Goal: Task Accomplishment & Management: Manage account settings

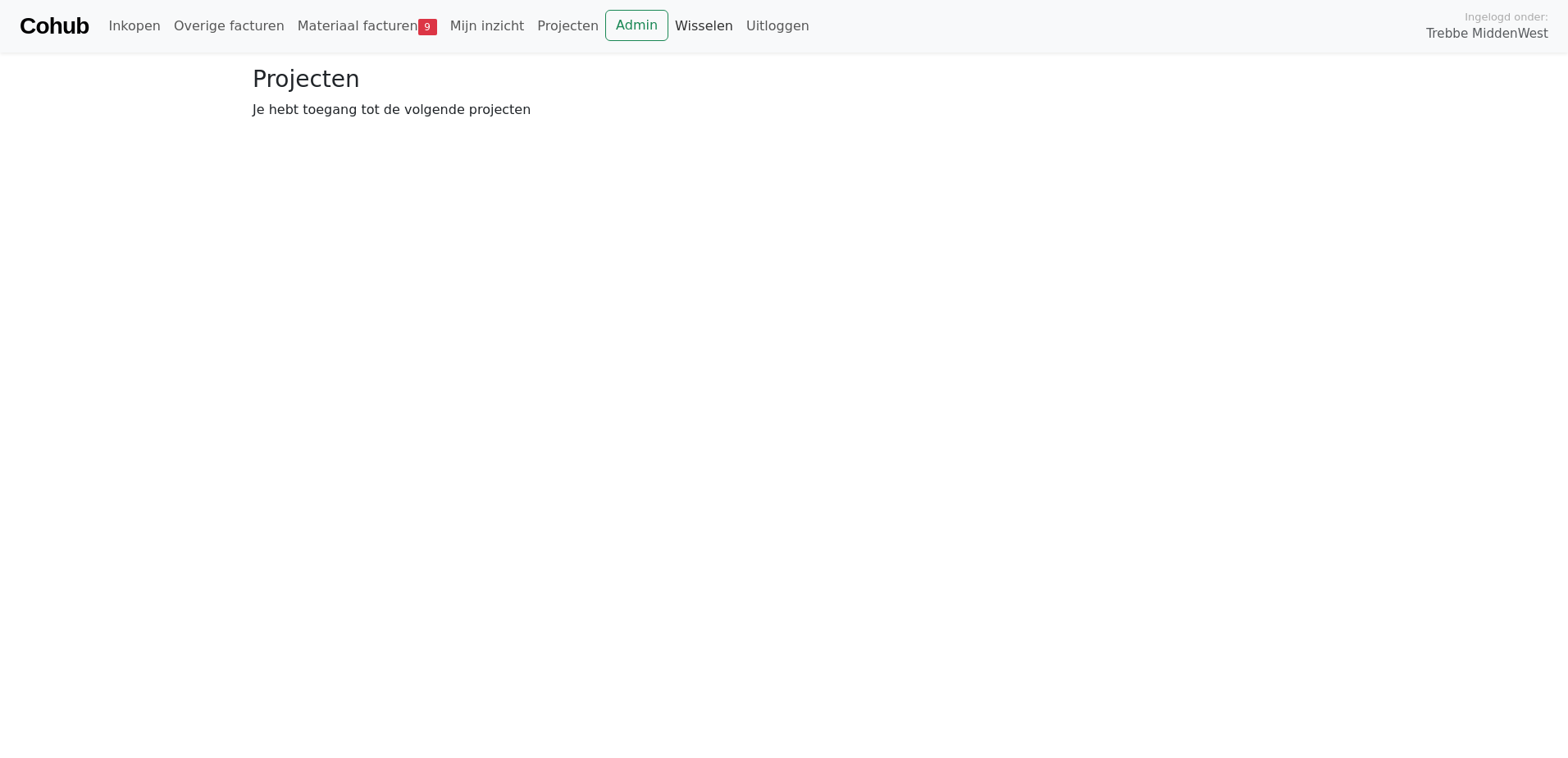
click at [668, 26] on link "Wisselen" at bounding box center [704, 26] width 72 height 32
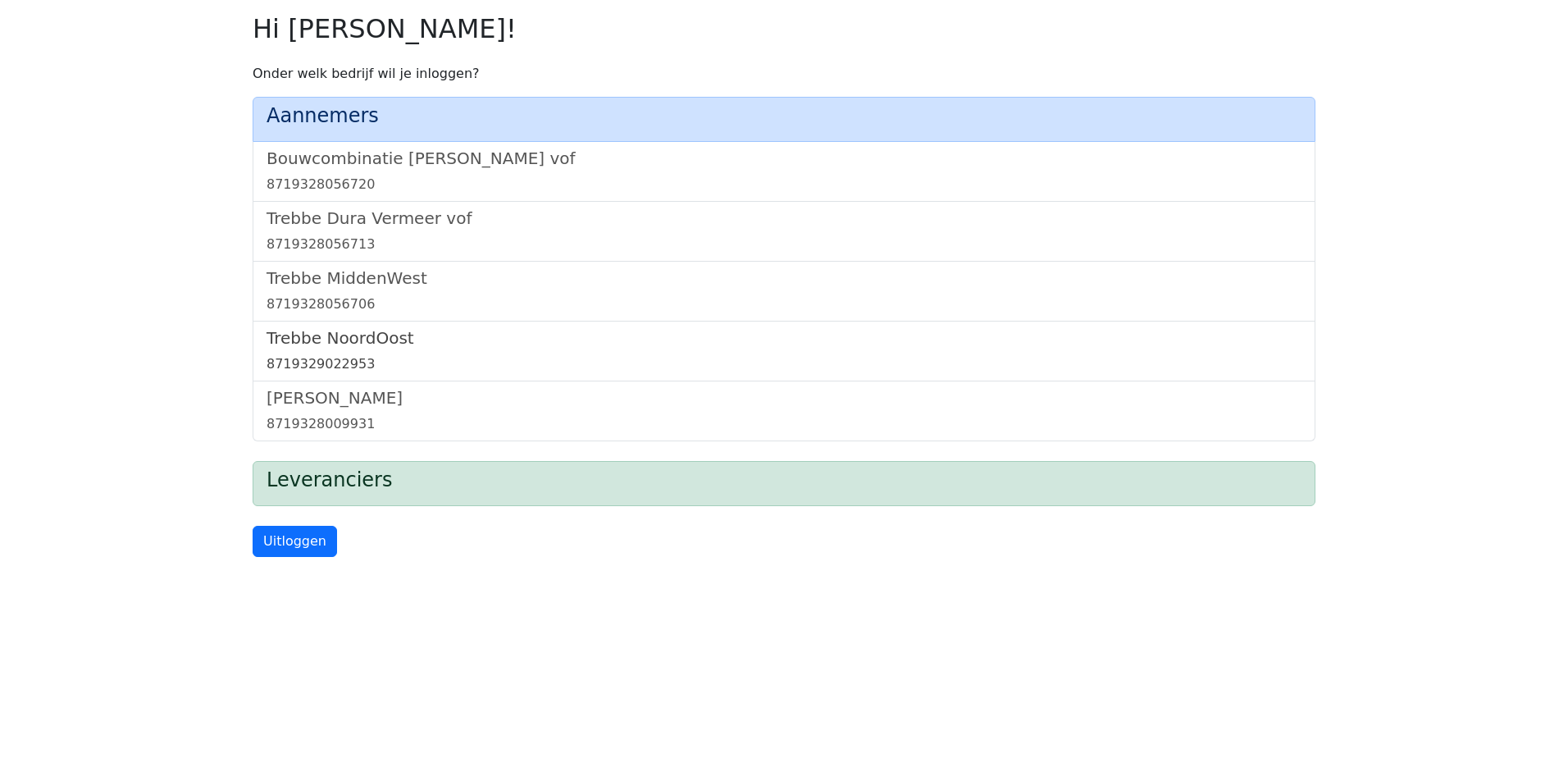
click at [360, 341] on h5 "Trebbe NoordOost" at bounding box center [784, 338] width 1035 height 20
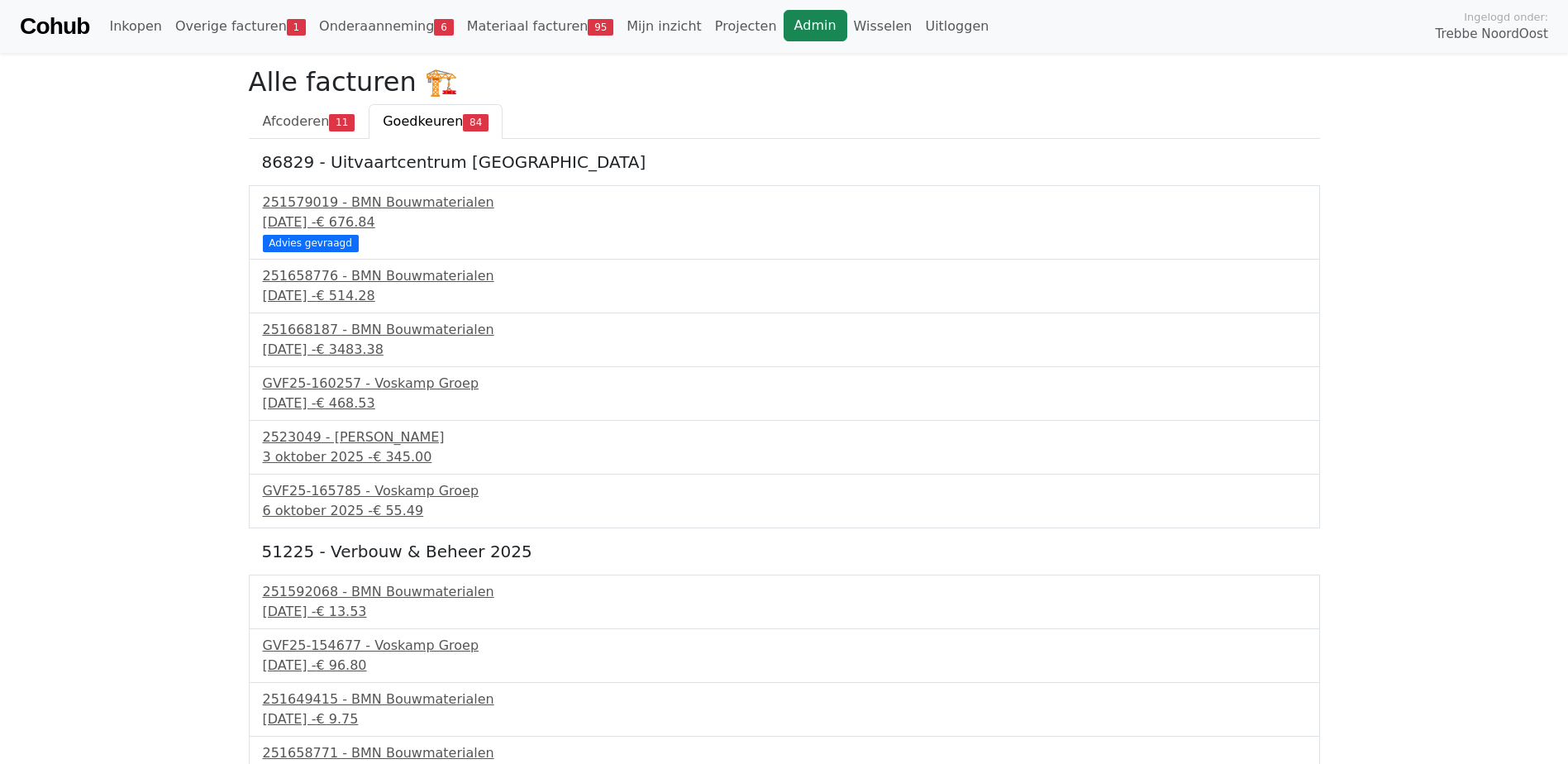
click at [784, 30] on link "Admin" at bounding box center [815, 25] width 64 height 32
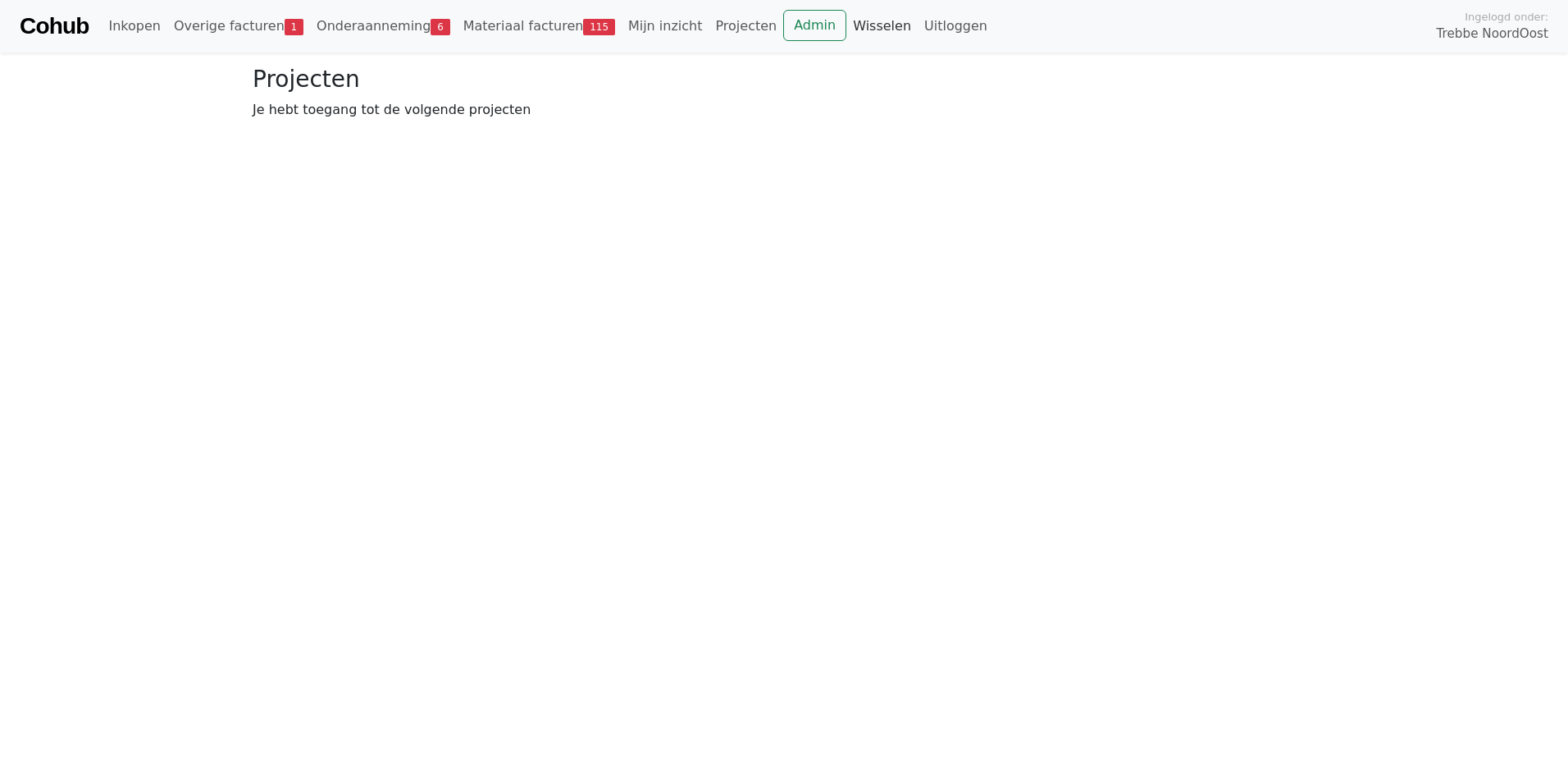
click at [846, 26] on link "Wisselen" at bounding box center [881, 26] width 72 height 32
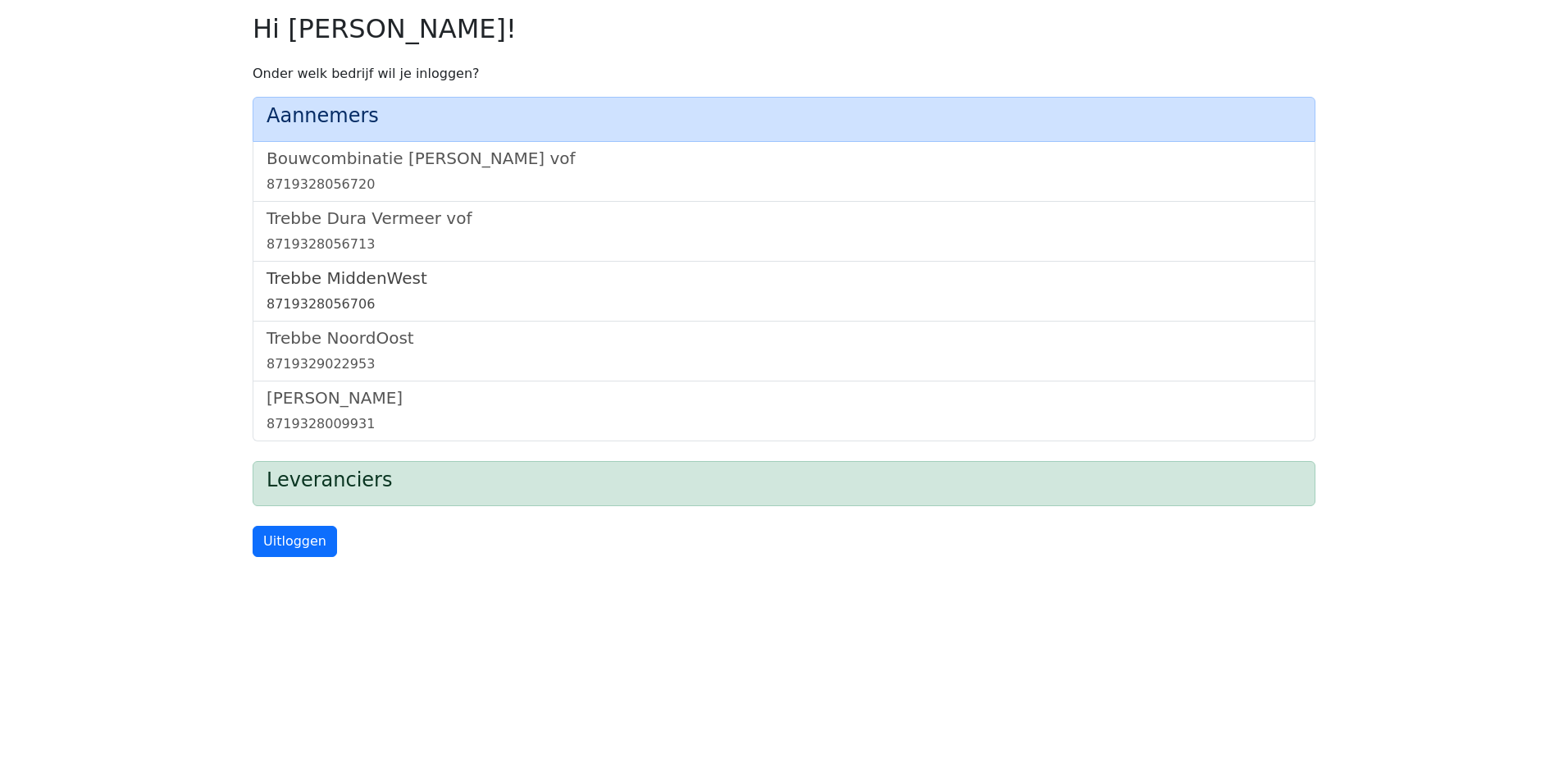
click at [372, 278] on h5 "Trebbe MiddenWest" at bounding box center [784, 278] width 1035 height 20
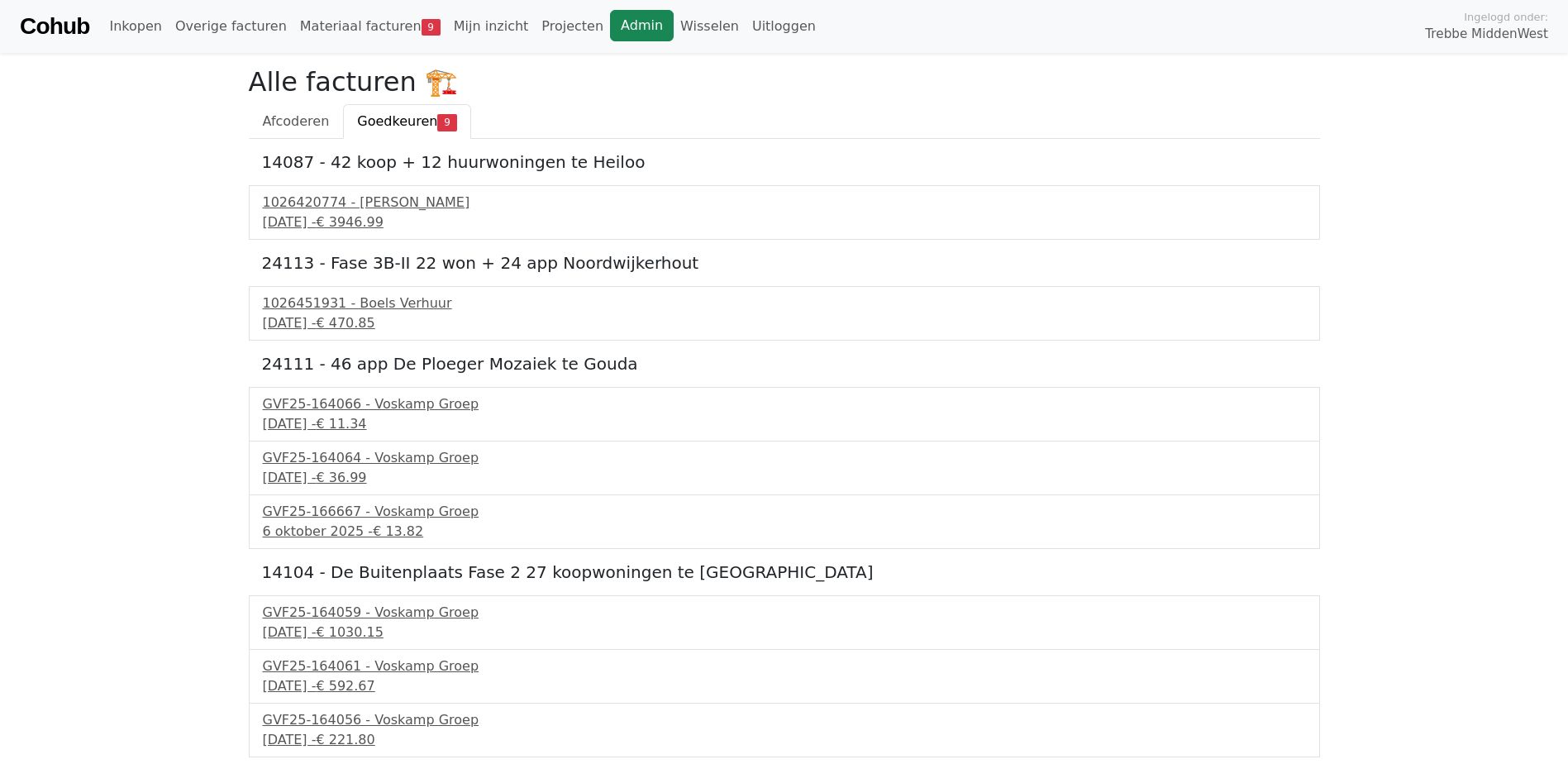
click at [610, 26] on link "Admin" at bounding box center [642, 25] width 64 height 32
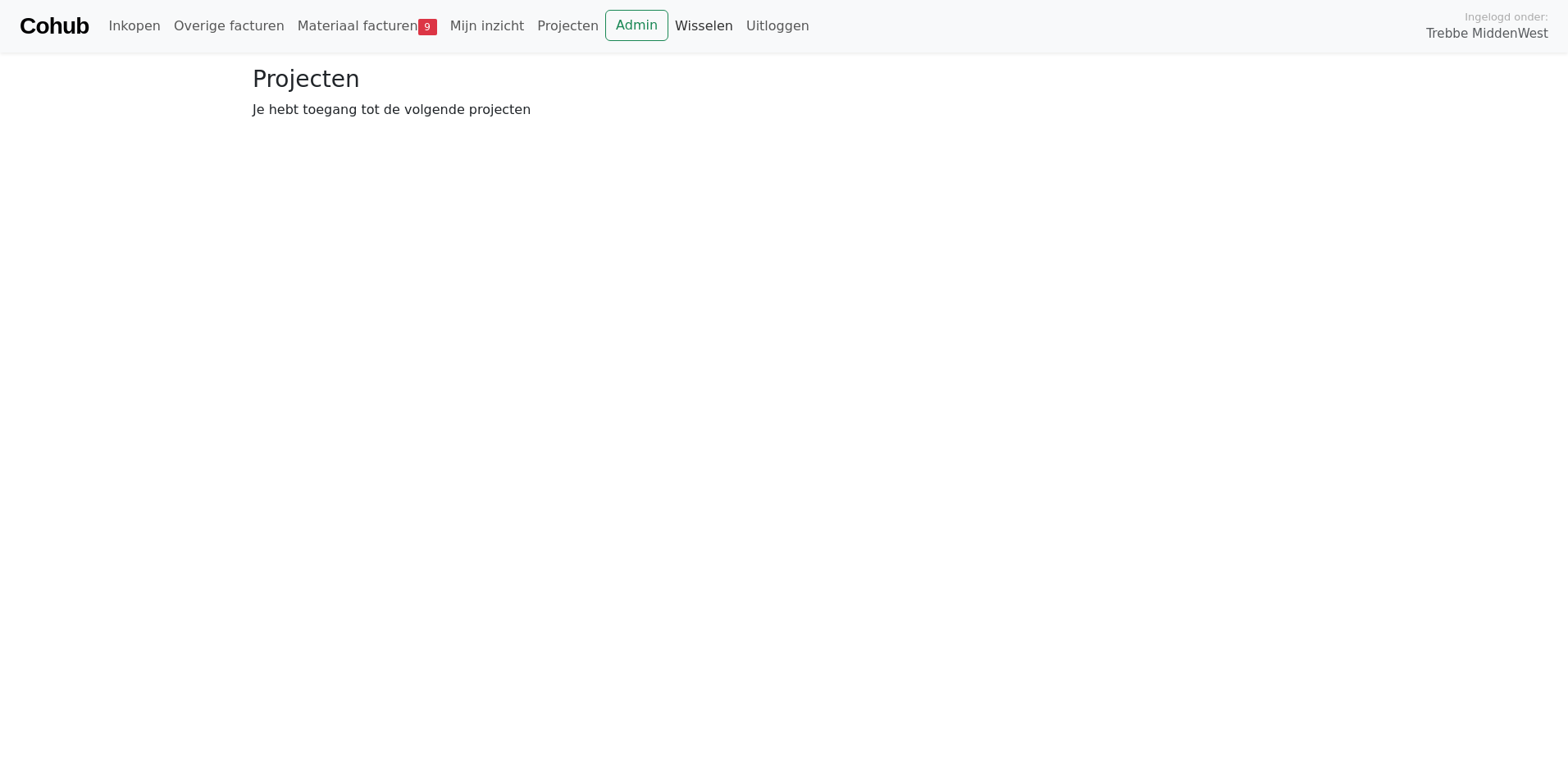
click at [668, 28] on link "Wisselen" at bounding box center [704, 26] width 72 height 32
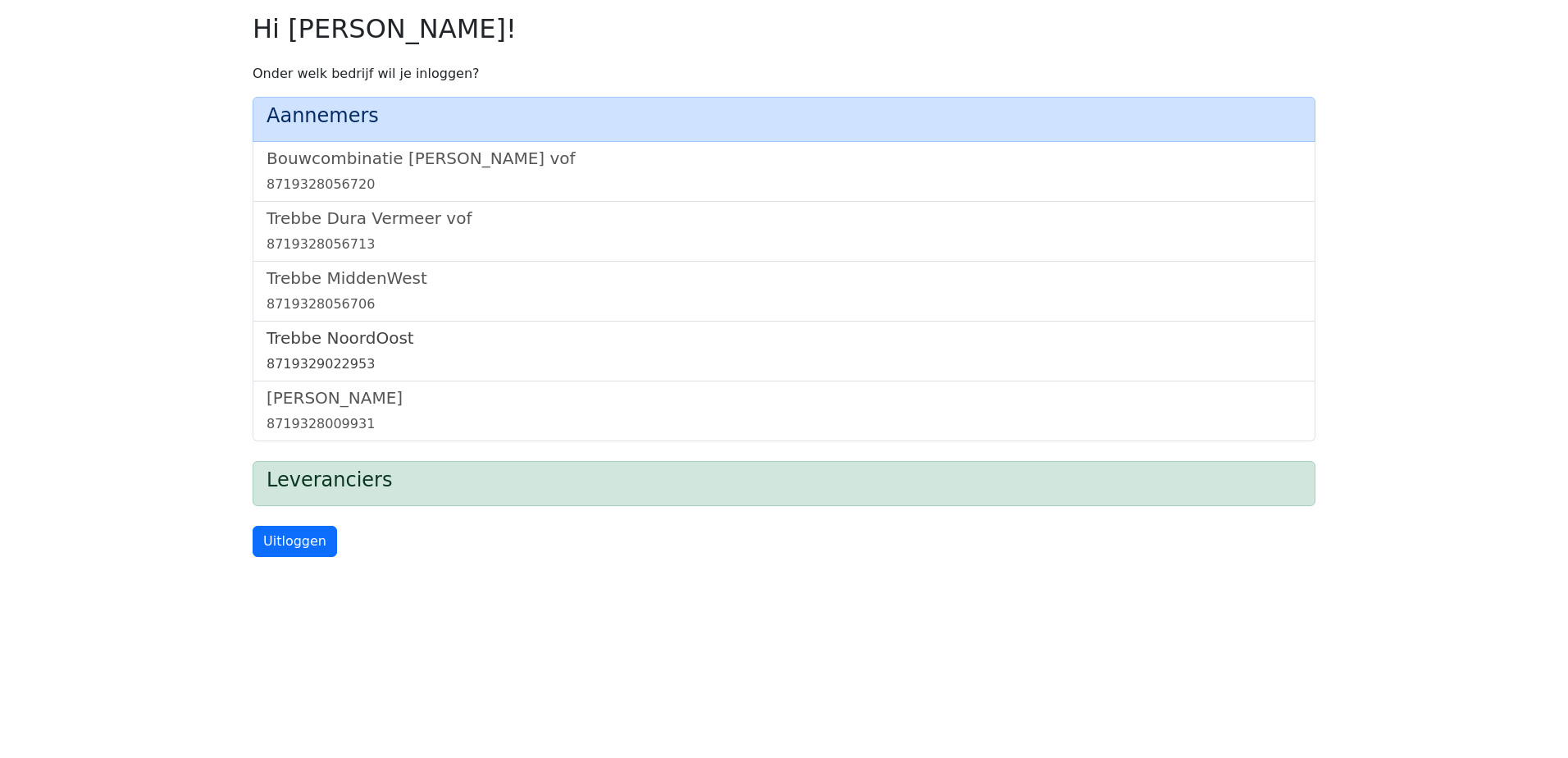
click at [375, 339] on h5 "Trebbe NoordOost" at bounding box center [784, 338] width 1035 height 20
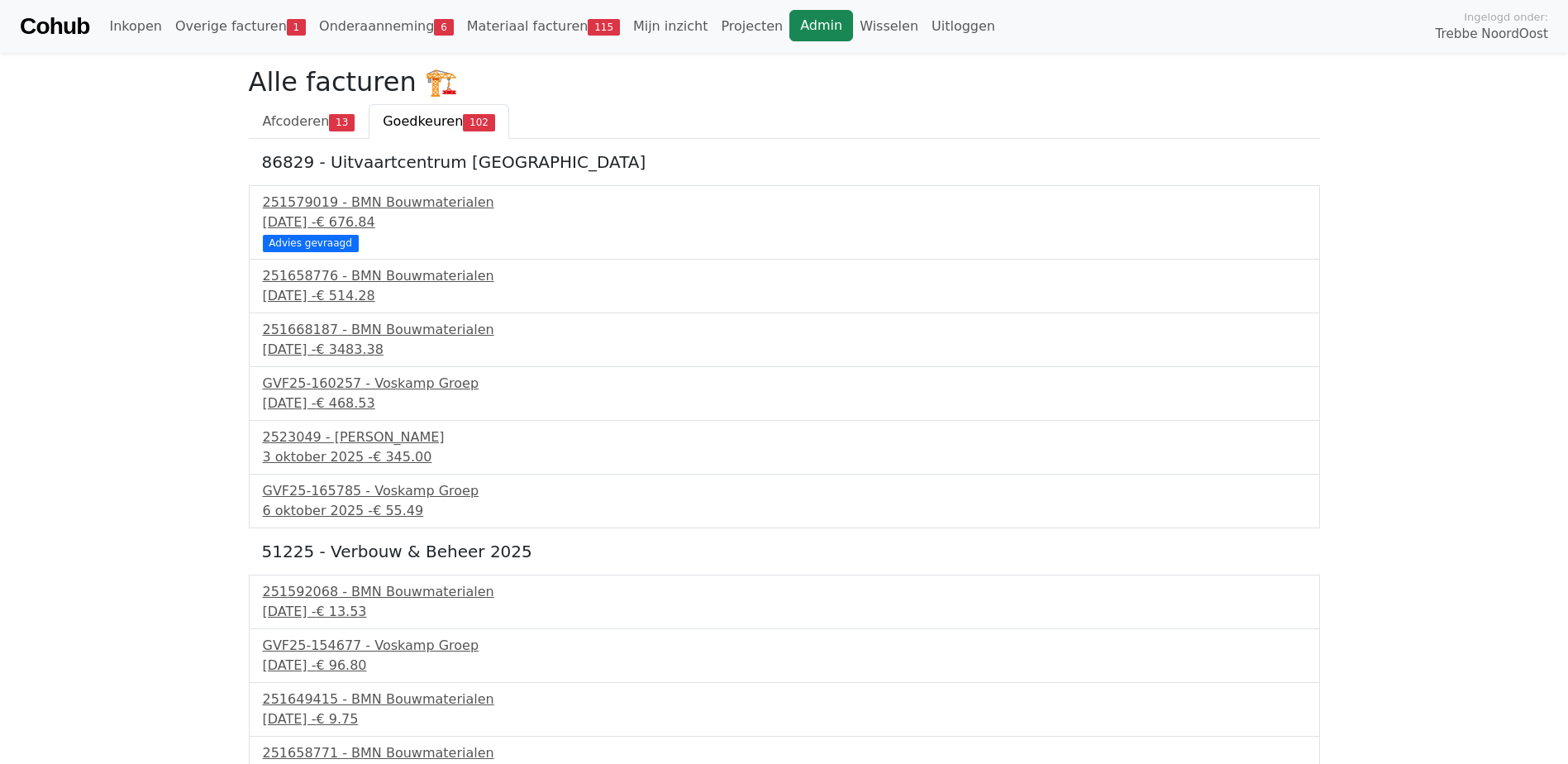
click at [789, 20] on link "Admin" at bounding box center [821, 25] width 64 height 32
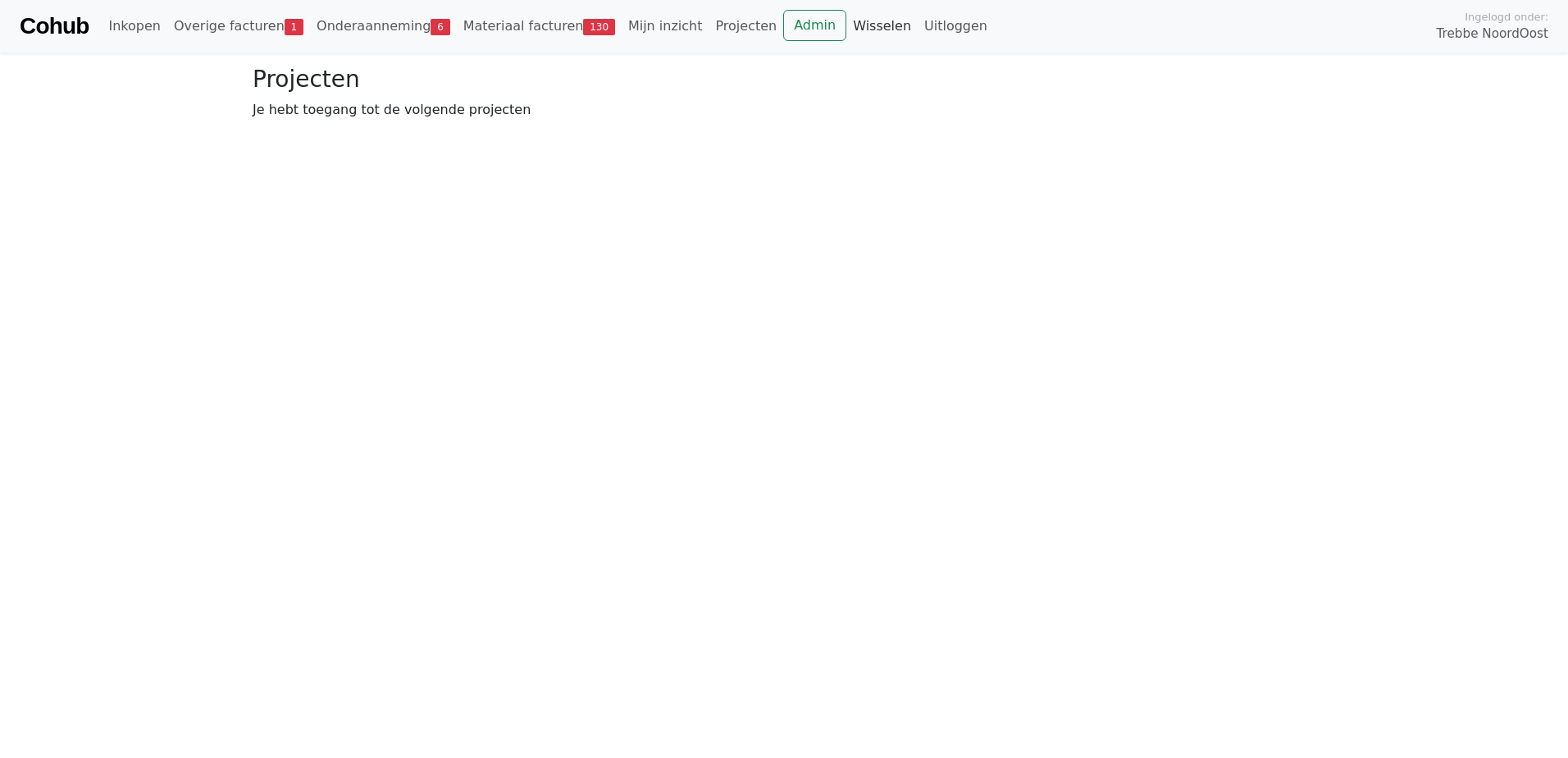
click at [846, 26] on link "Wisselen" at bounding box center [881, 26] width 72 height 32
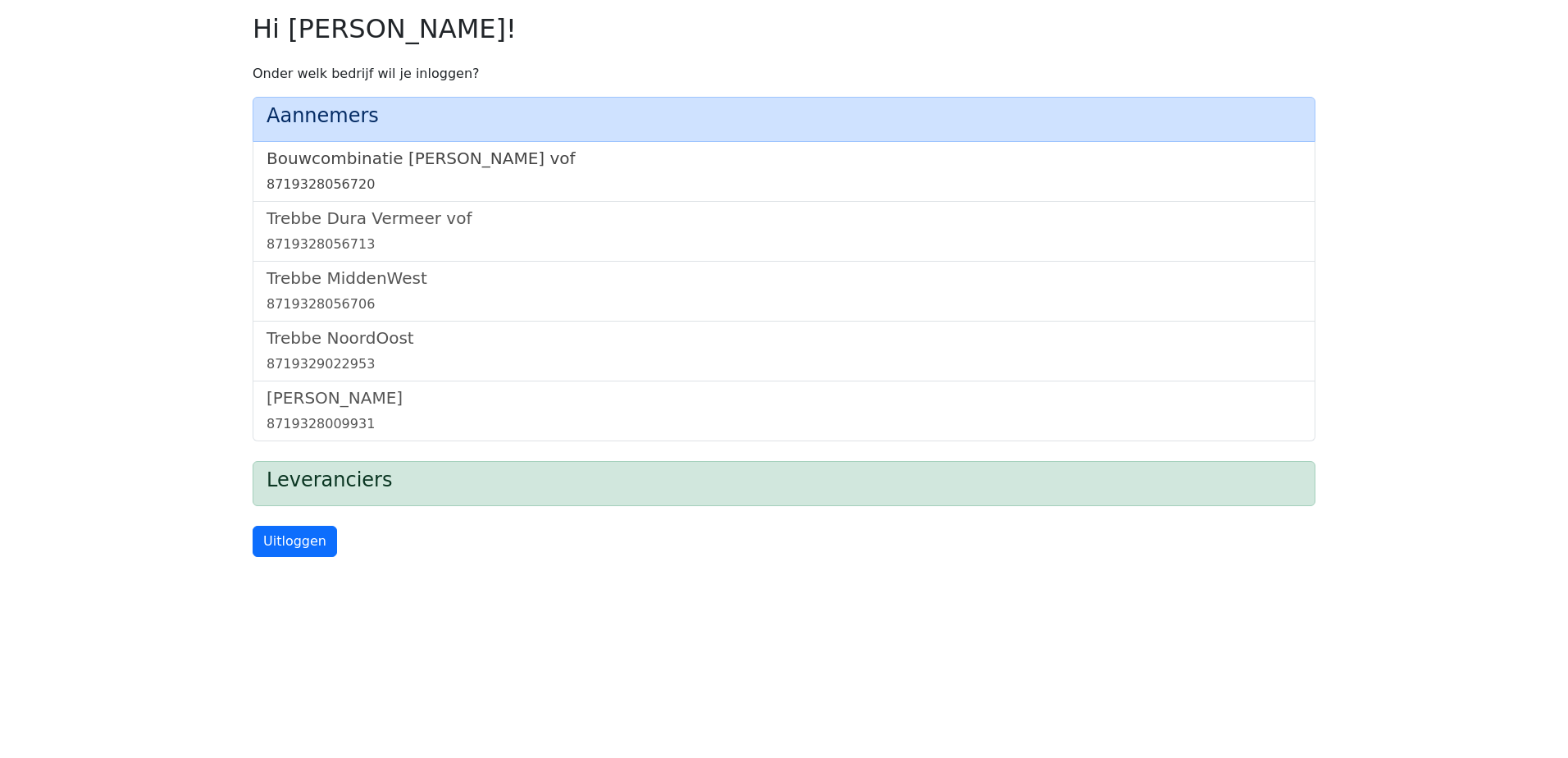
click at [389, 151] on div "Bouwcombinatie [PERSON_NAME] vof 8719328056720" at bounding box center [784, 172] width 1063 height 60
click at [388, 153] on h5 "Bouwcombinatie [PERSON_NAME] vof" at bounding box center [784, 158] width 1035 height 20
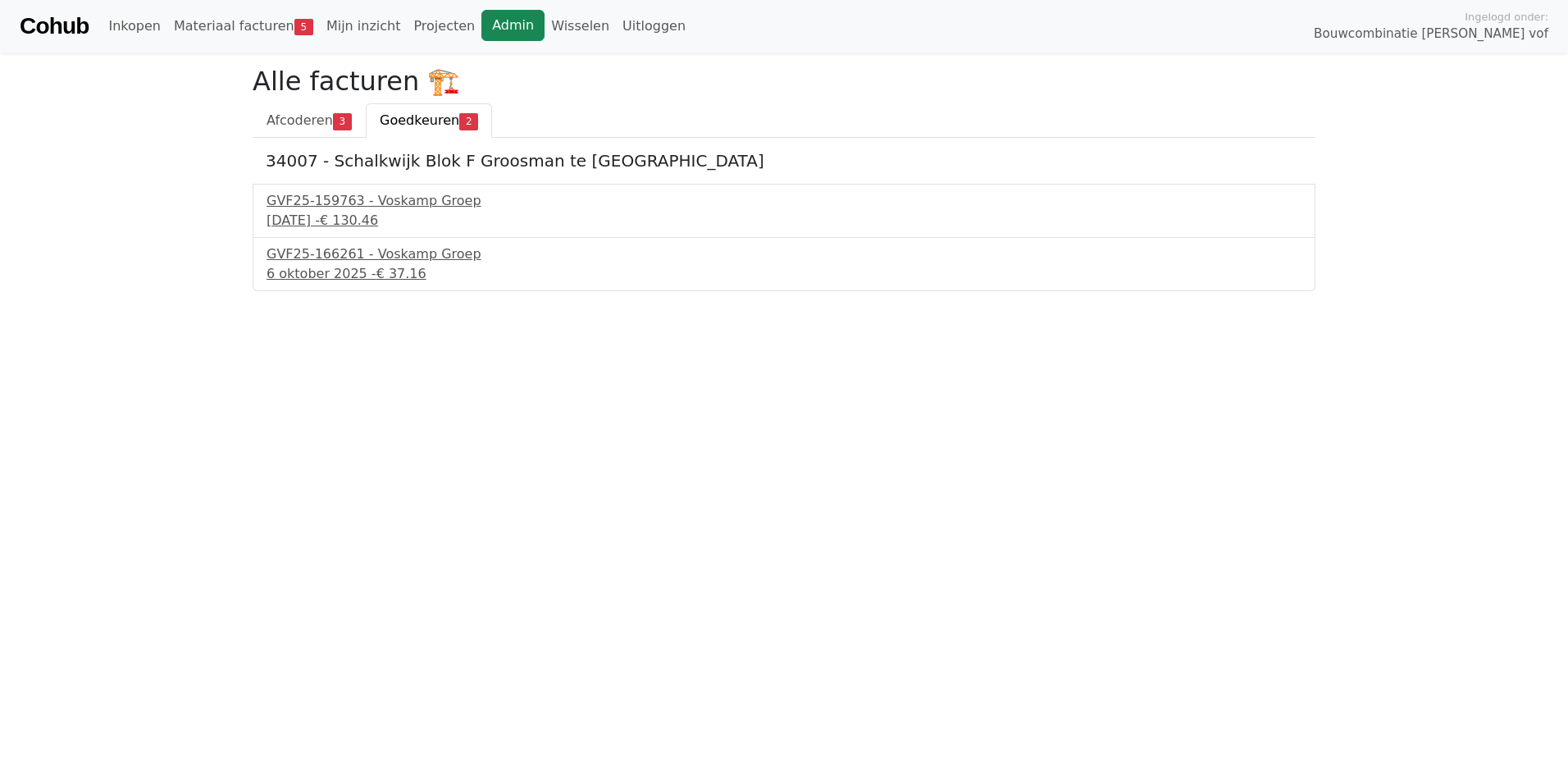
click at [481, 22] on link "Admin" at bounding box center [513, 25] width 63 height 32
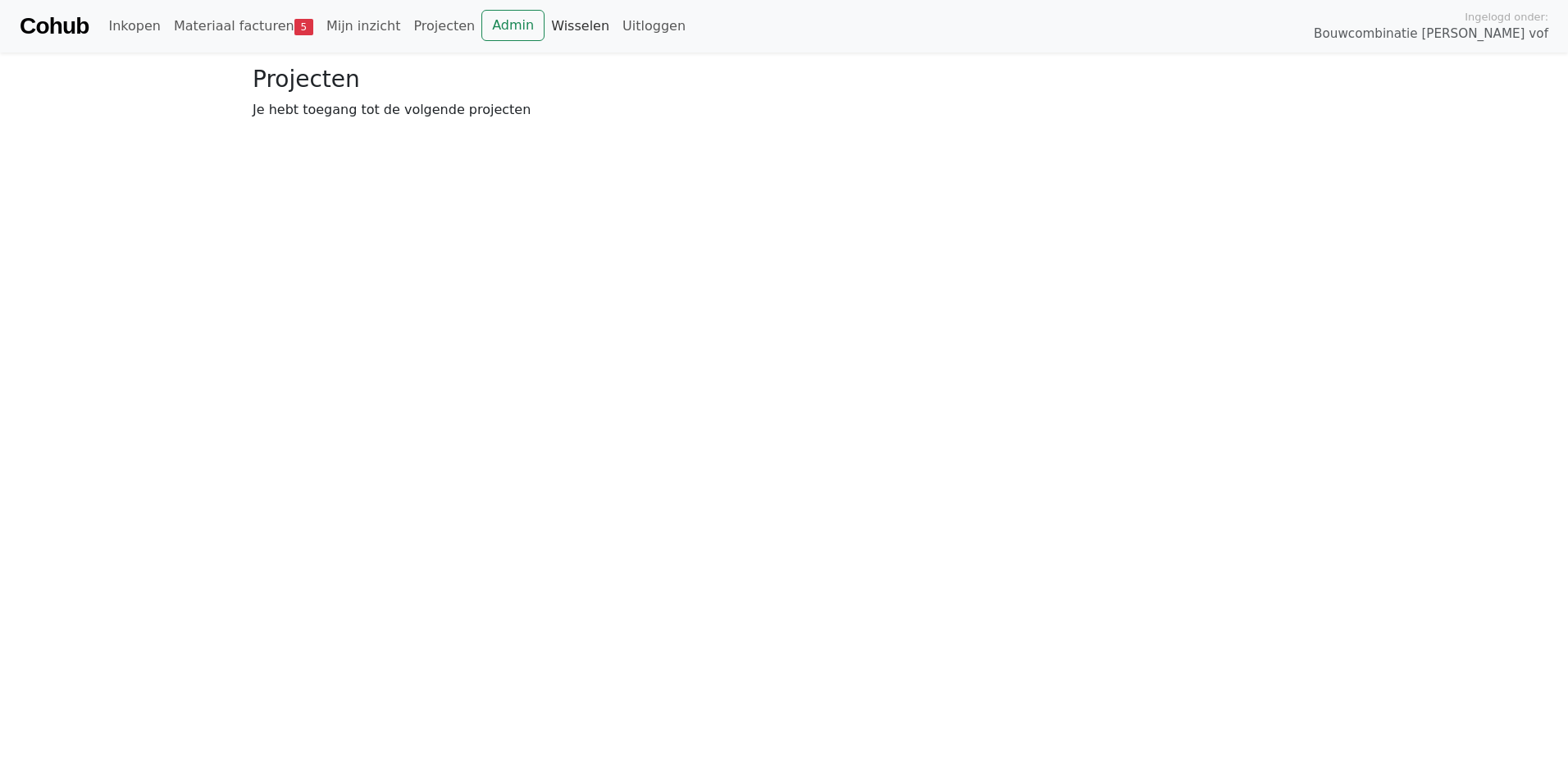
click at [544, 29] on link "Wisselen" at bounding box center [580, 26] width 72 height 32
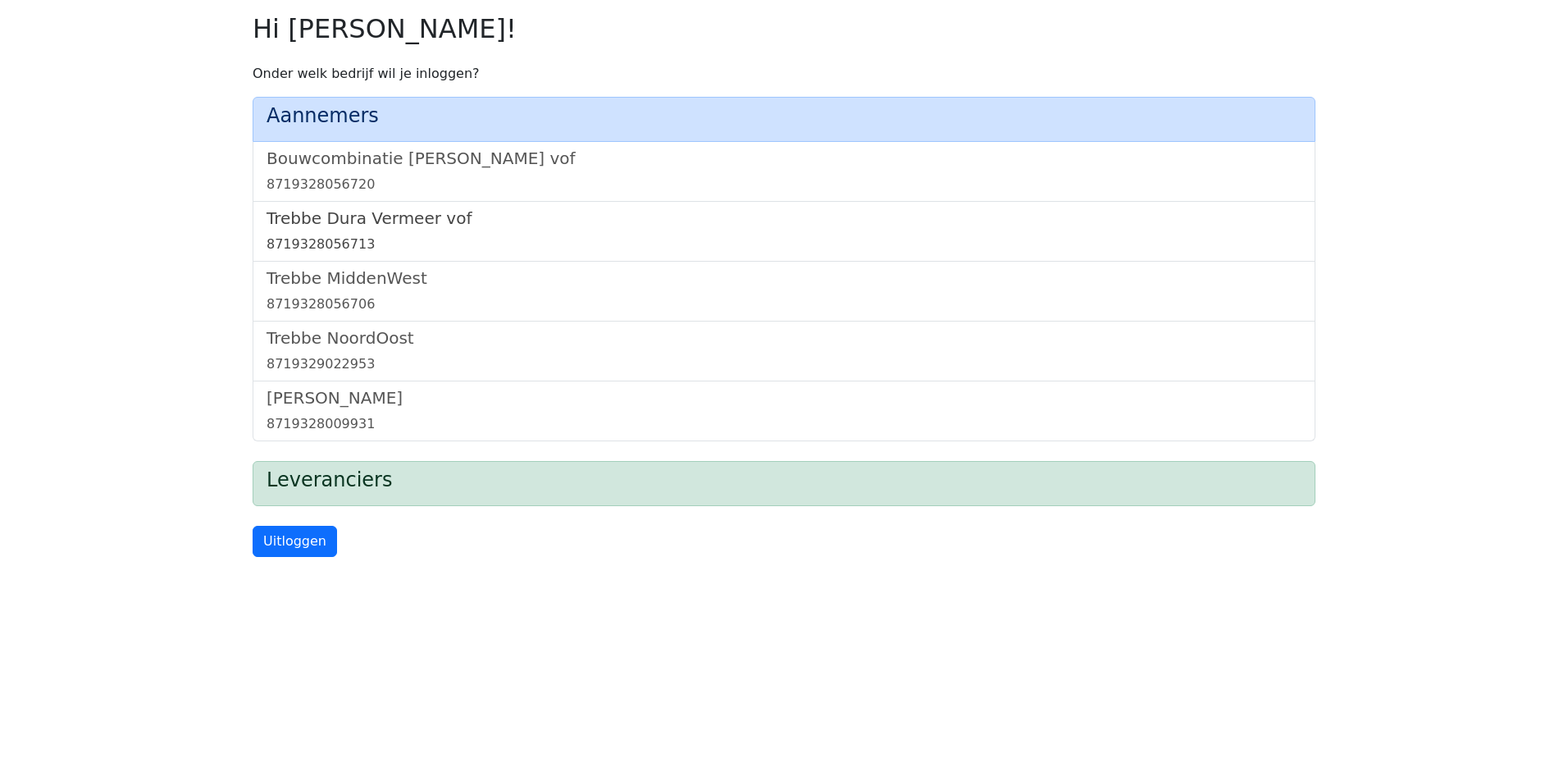
click at [349, 223] on h5 "Trebbe Dura Vermeer vof" at bounding box center [784, 218] width 1035 height 20
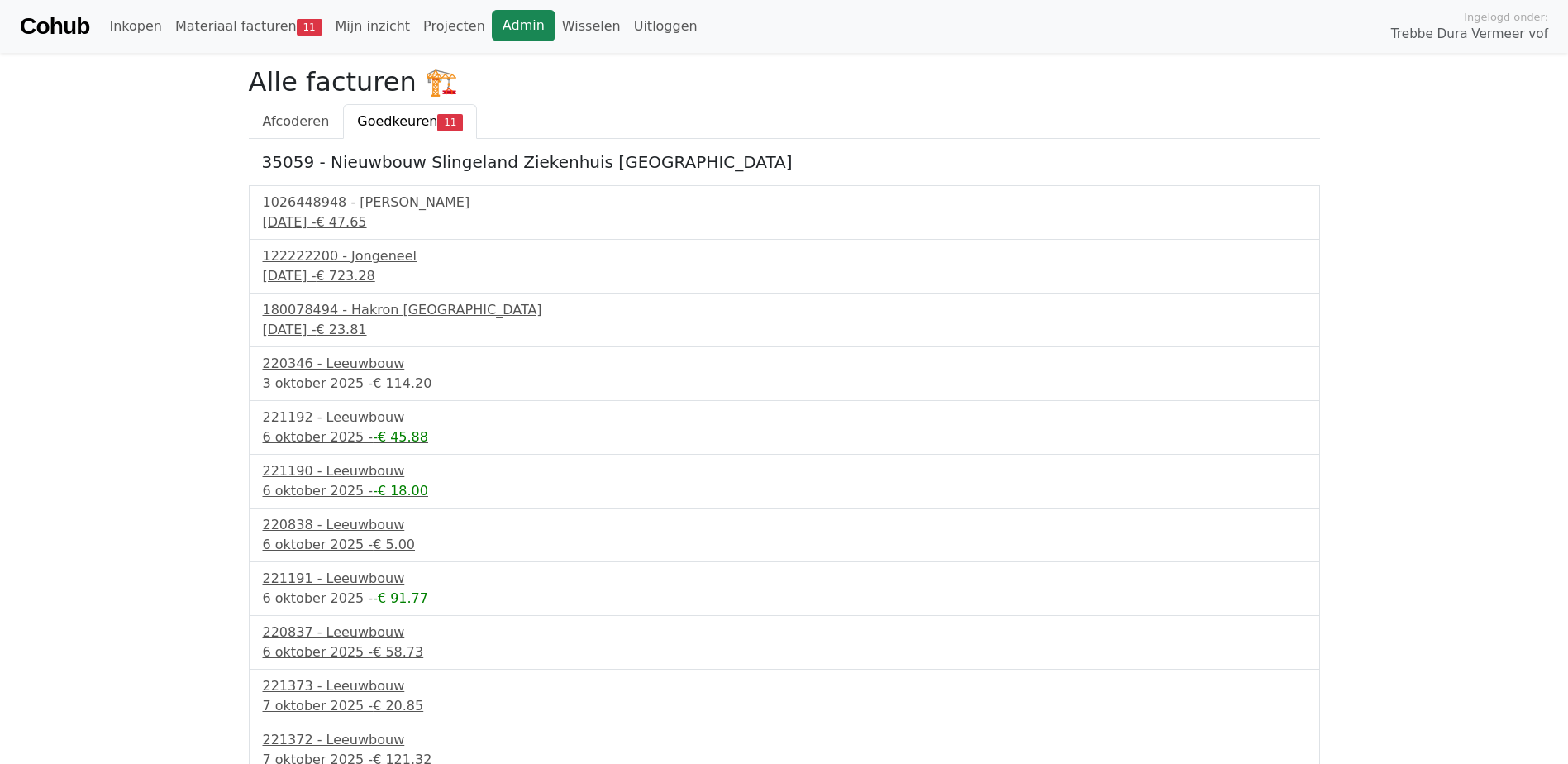
click at [492, 26] on link "Admin" at bounding box center [524, 25] width 64 height 32
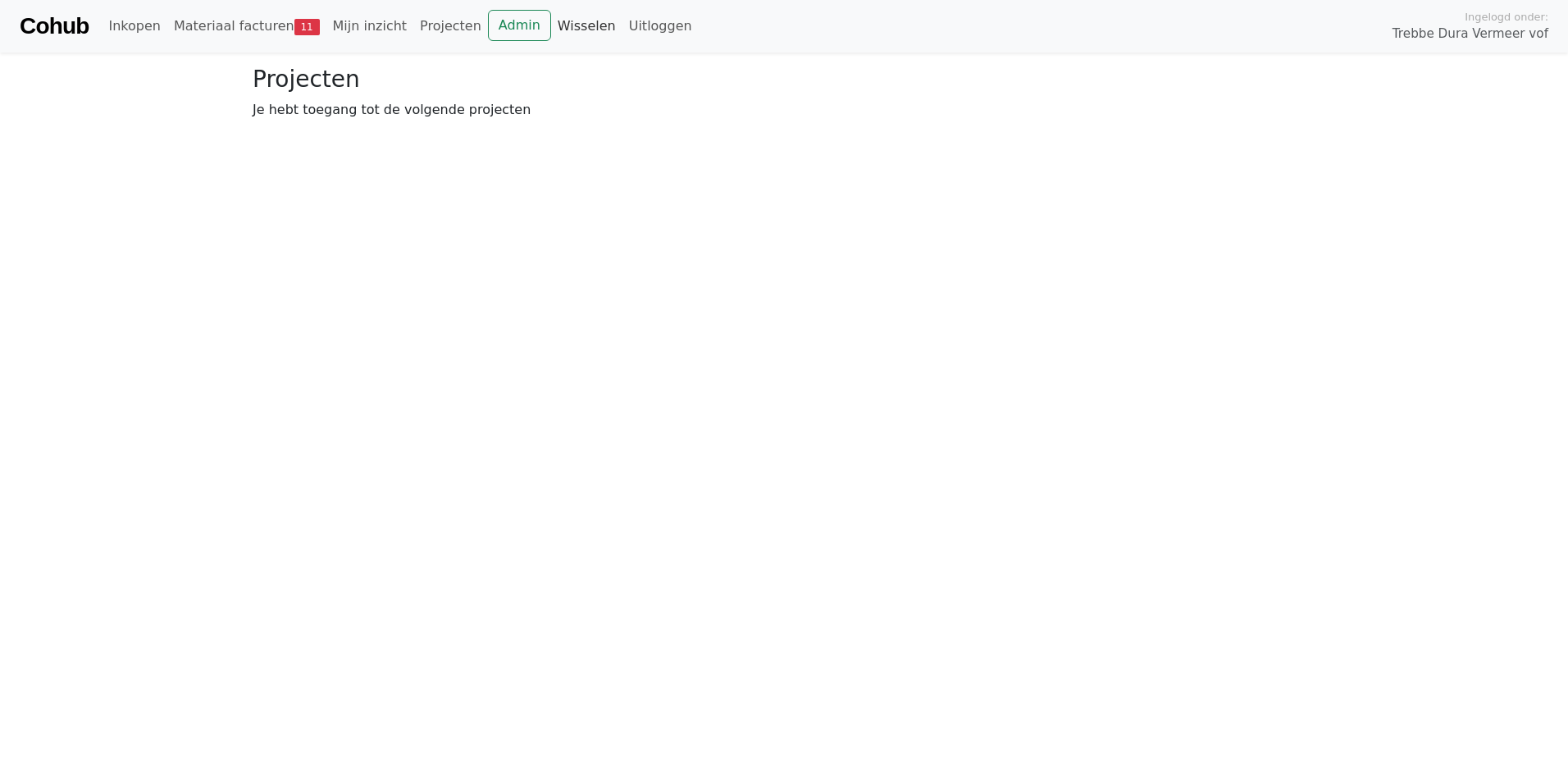
click at [551, 21] on link "Wisselen" at bounding box center [586, 26] width 72 height 32
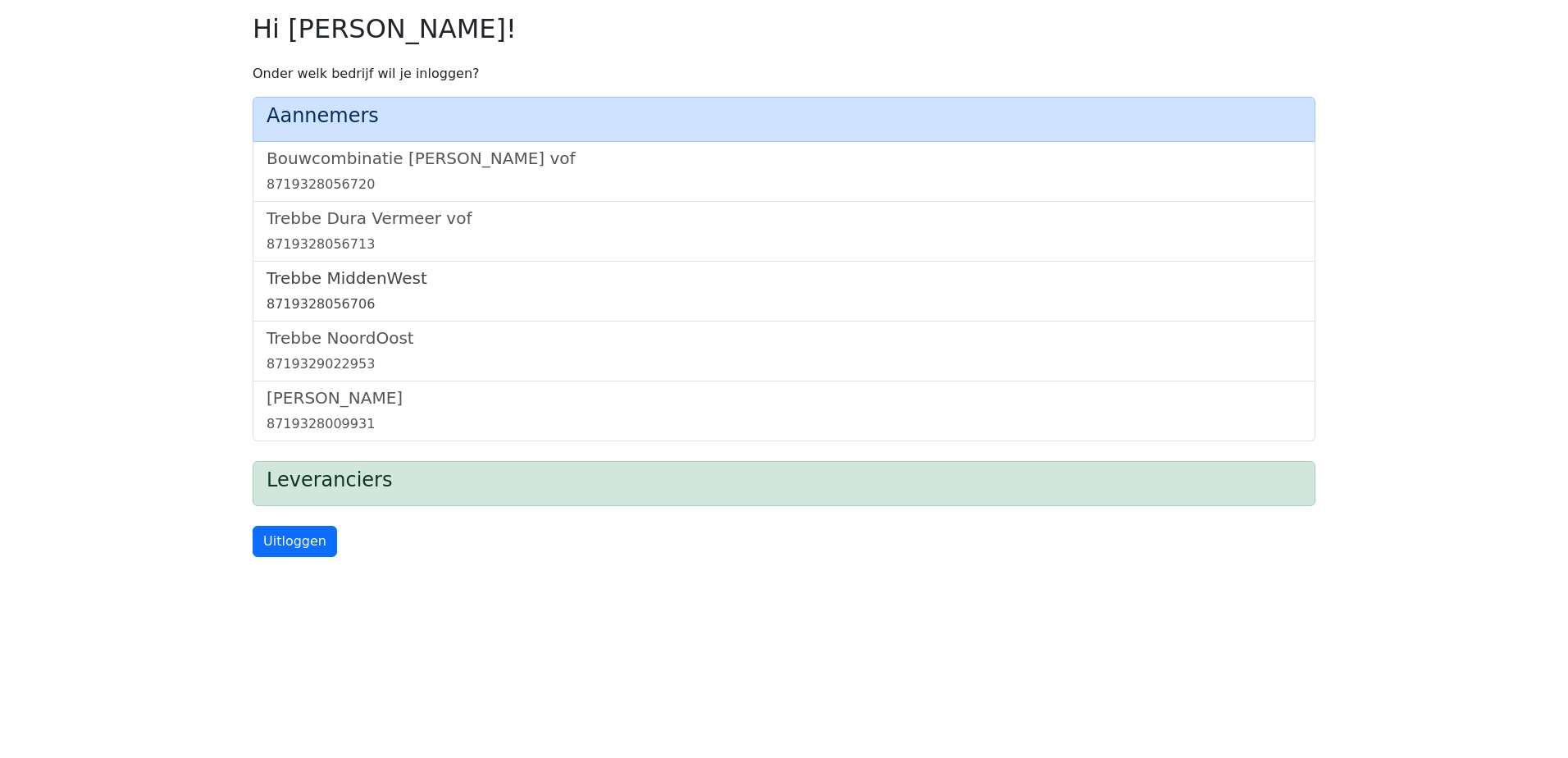
click at [357, 284] on h5 "Trebbe MiddenWest" at bounding box center [784, 278] width 1035 height 20
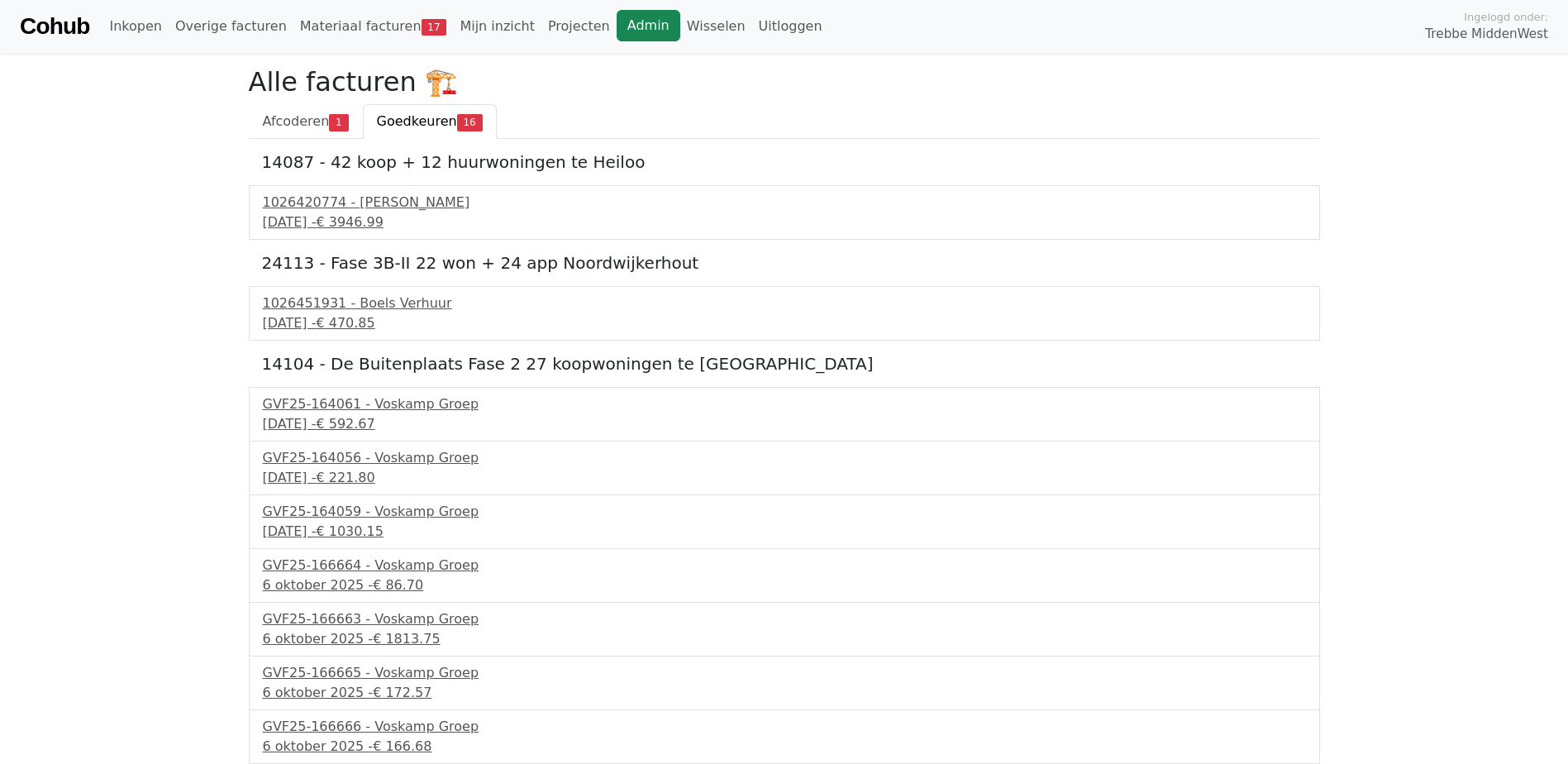
click at [617, 26] on link "Admin" at bounding box center [649, 25] width 64 height 32
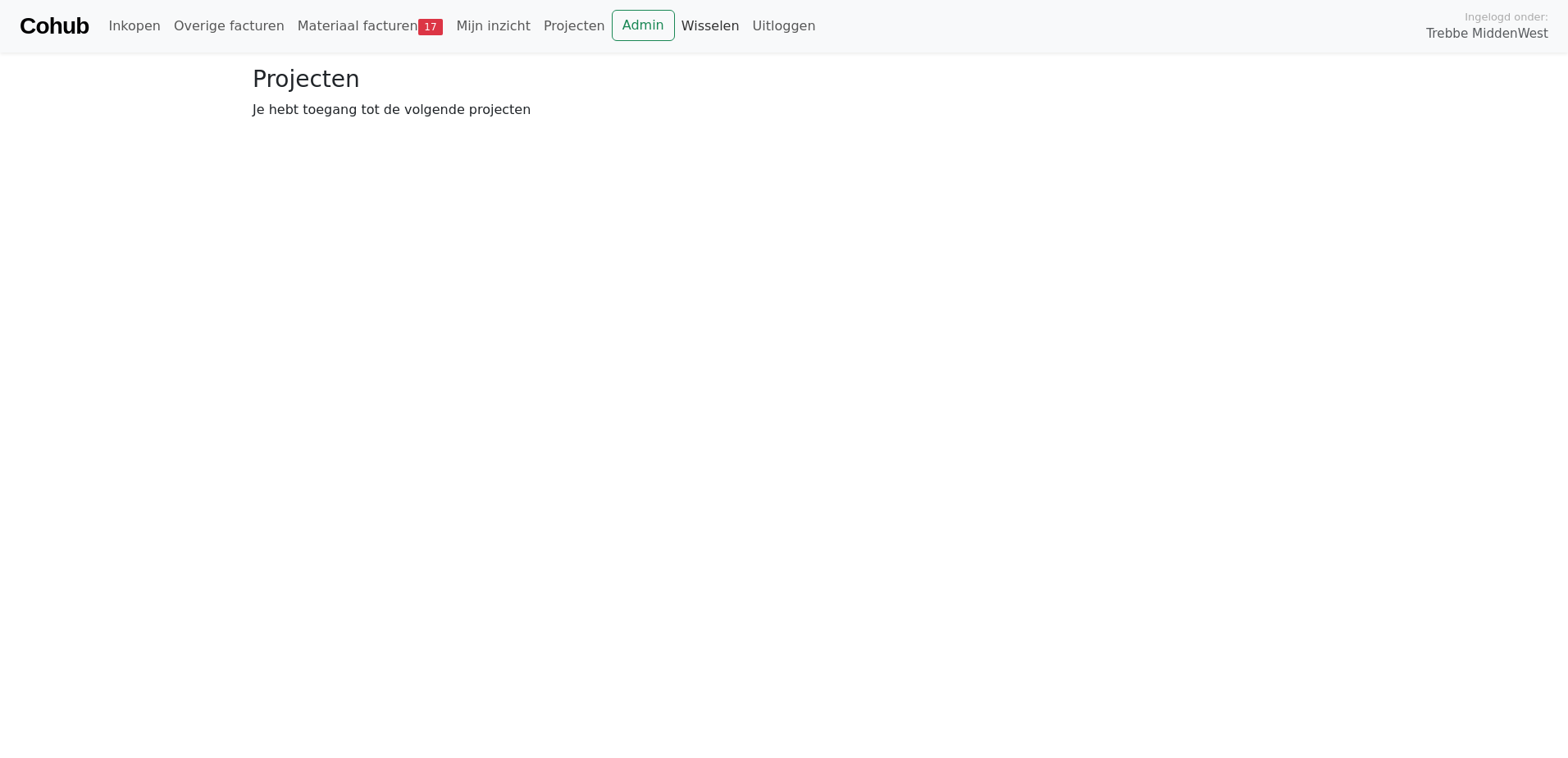
click at [675, 32] on link "Wisselen" at bounding box center [710, 26] width 72 height 32
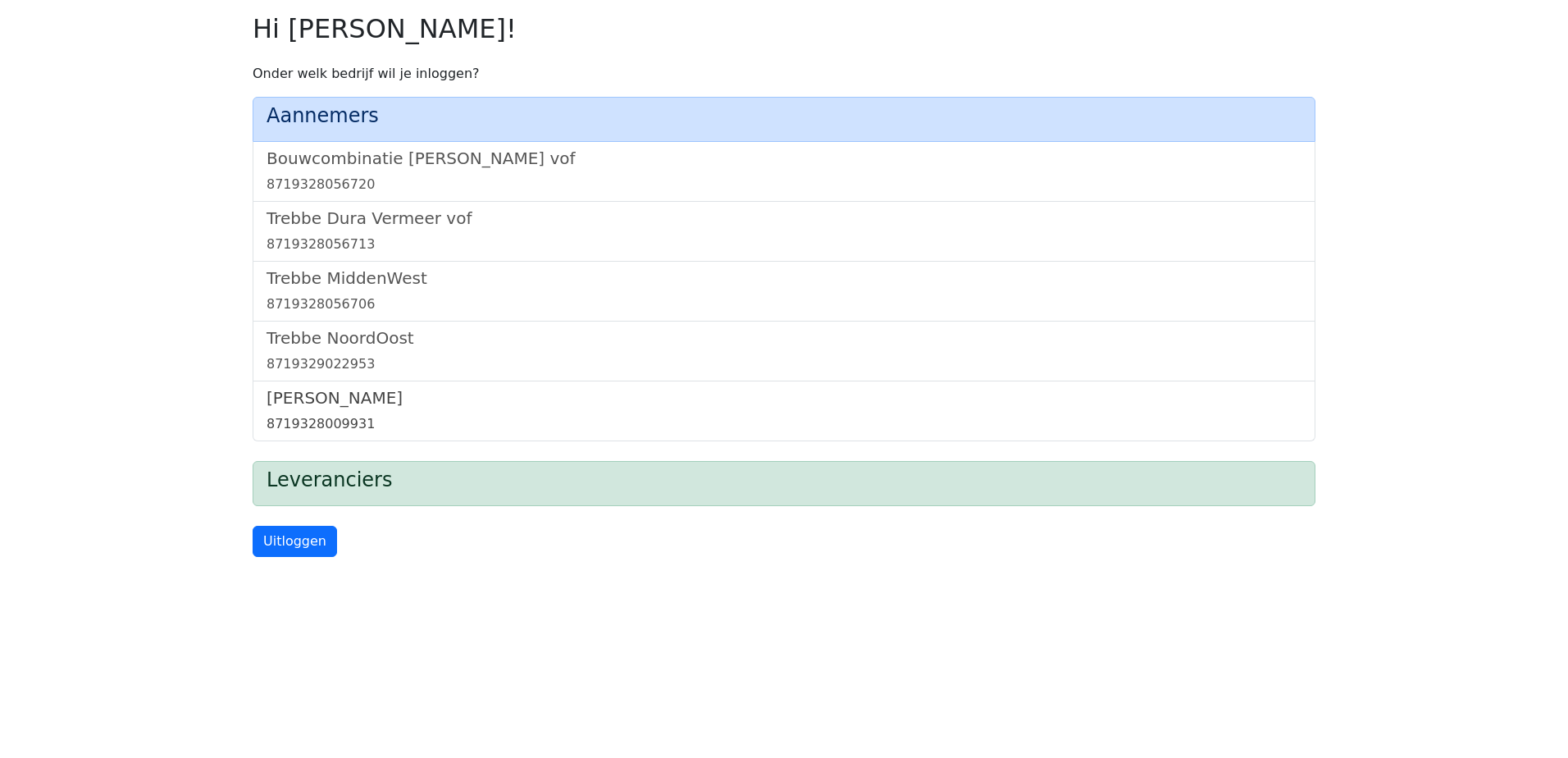
click at [342, 390] on h5 "[PERSON_NAME]" at bounding box center [784, 397] width 1035 height 20
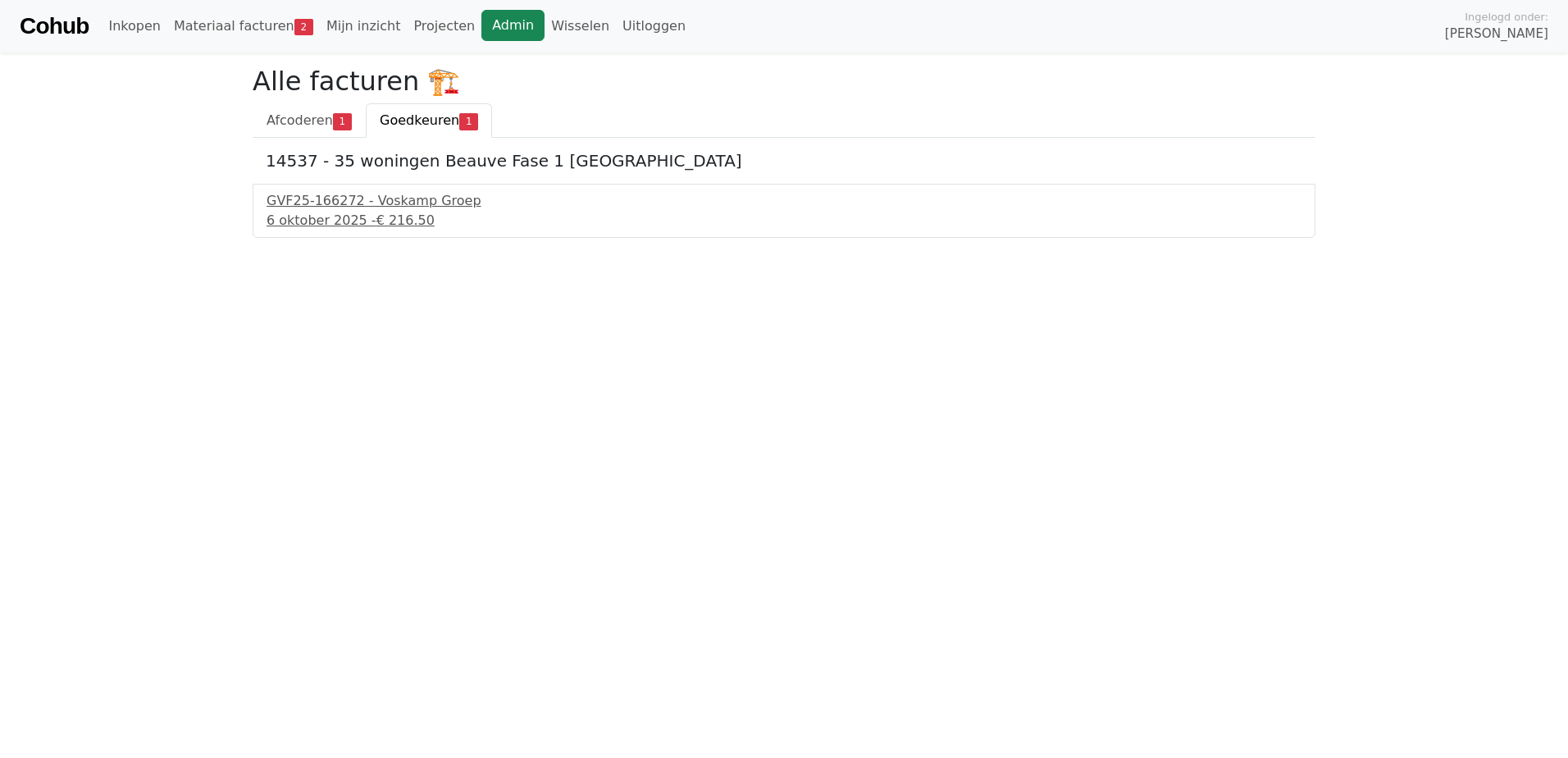
click at [481, 32] on link "Admin" at bounding box center [513, 25] width 63 height 32
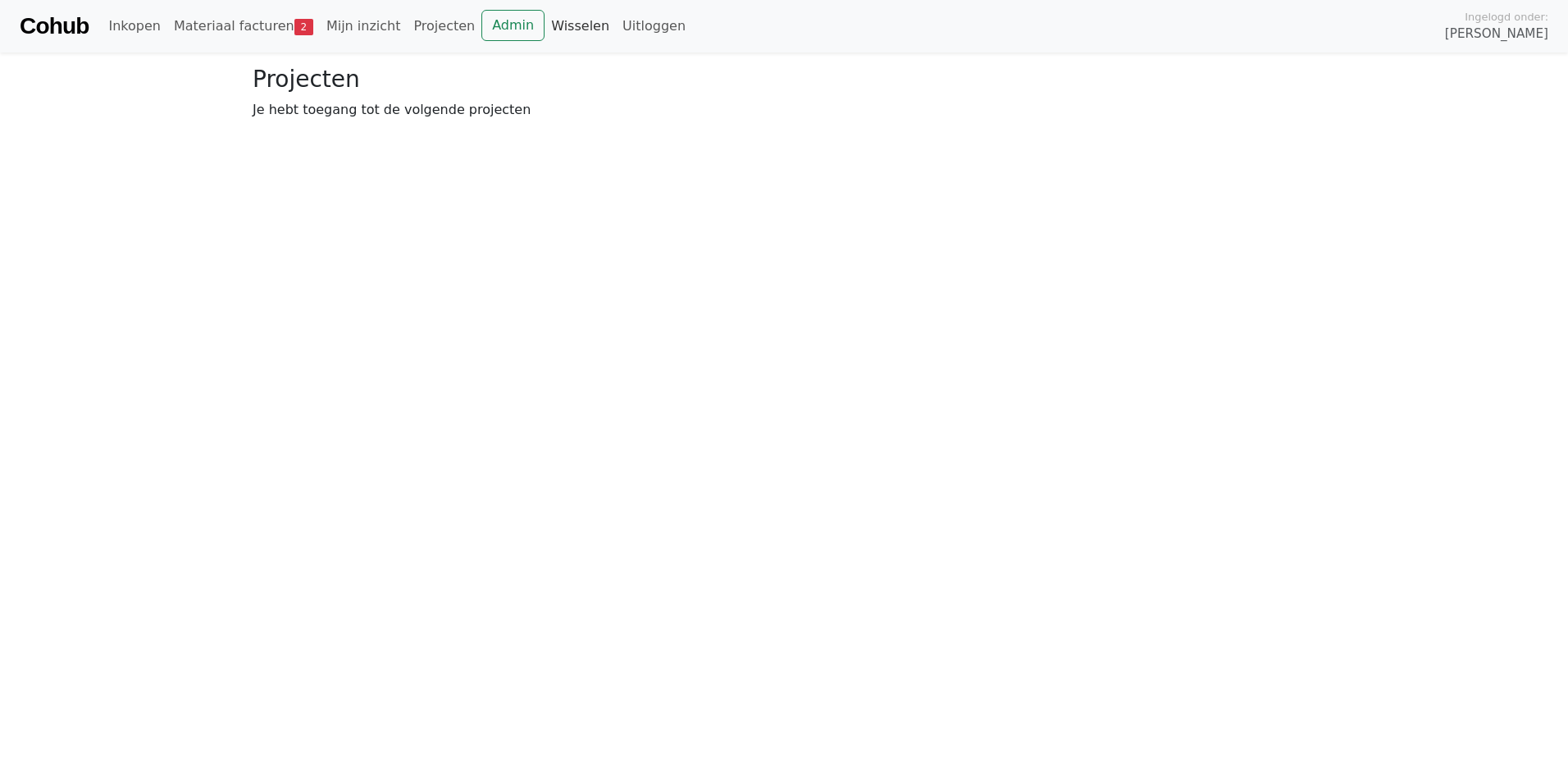
click at [544, 26] on link "Wisselen" at bounding box center [580, 26] width 72 height 32
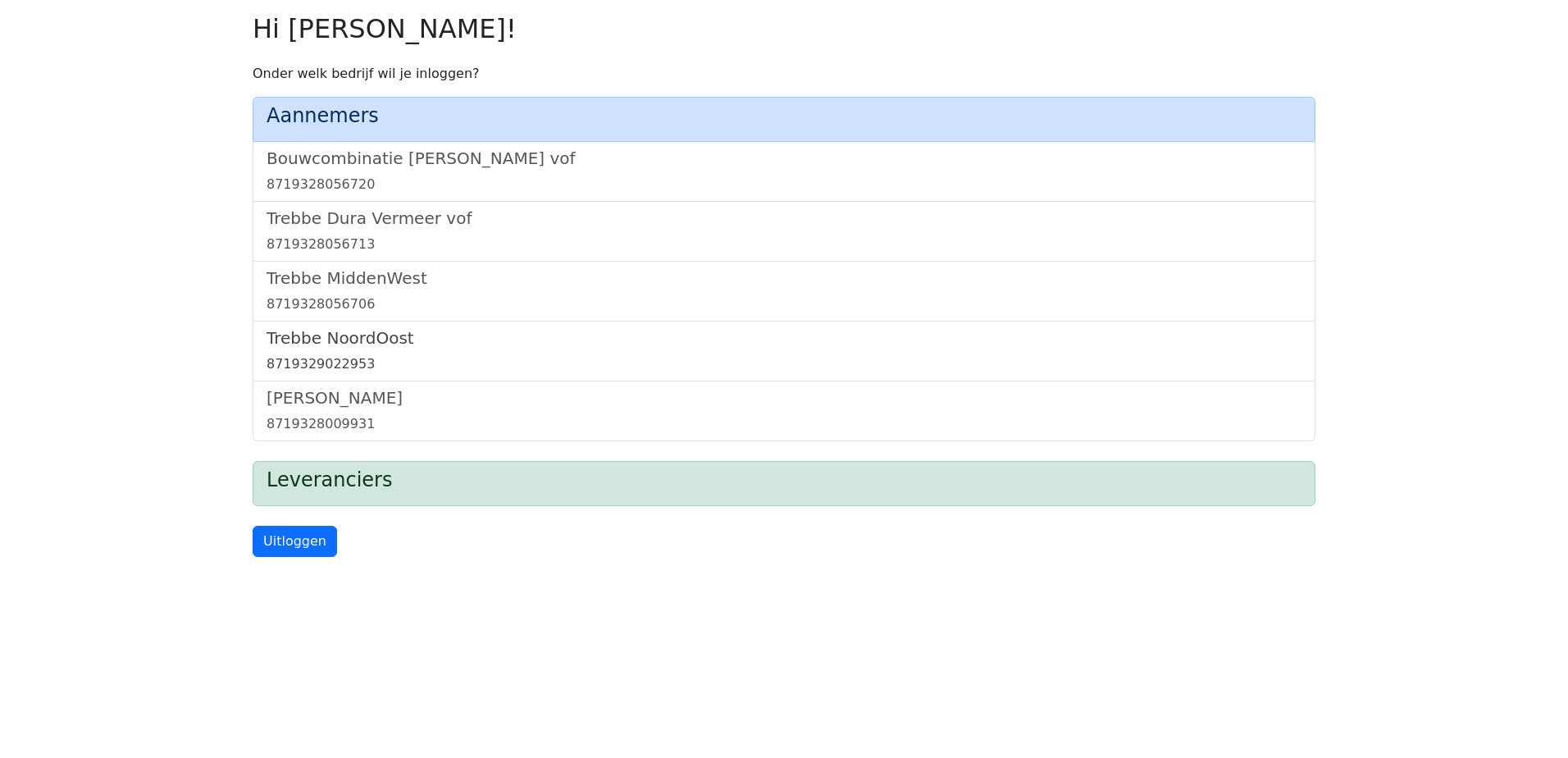
click at [350, 330] on h5 "Trebbe NoordOost" at bounding box center [784, 338] width 1035 height 20
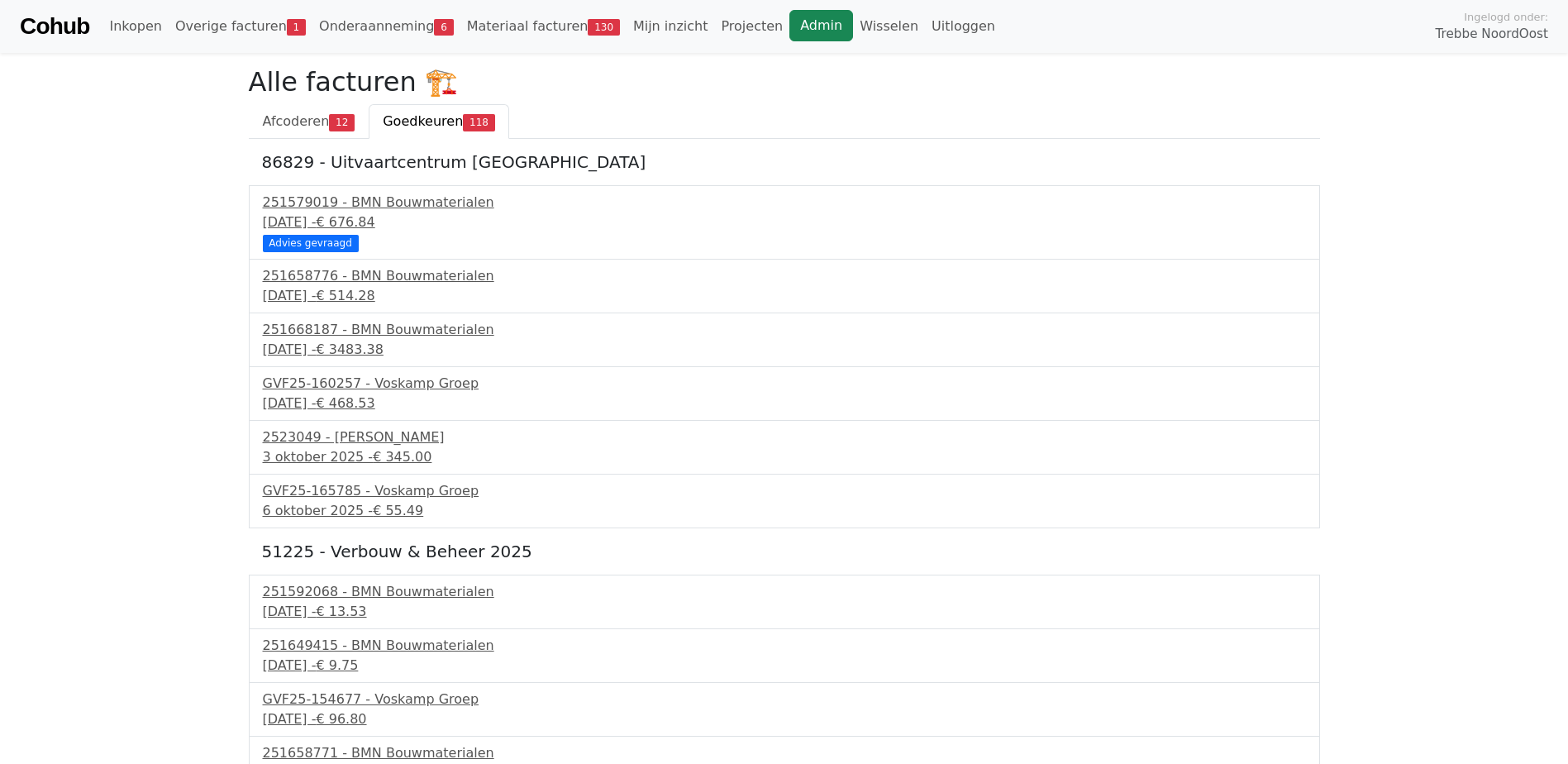
click at [789, 27] on link "Admin" at bounding box center [821, 25] width 64 height 32
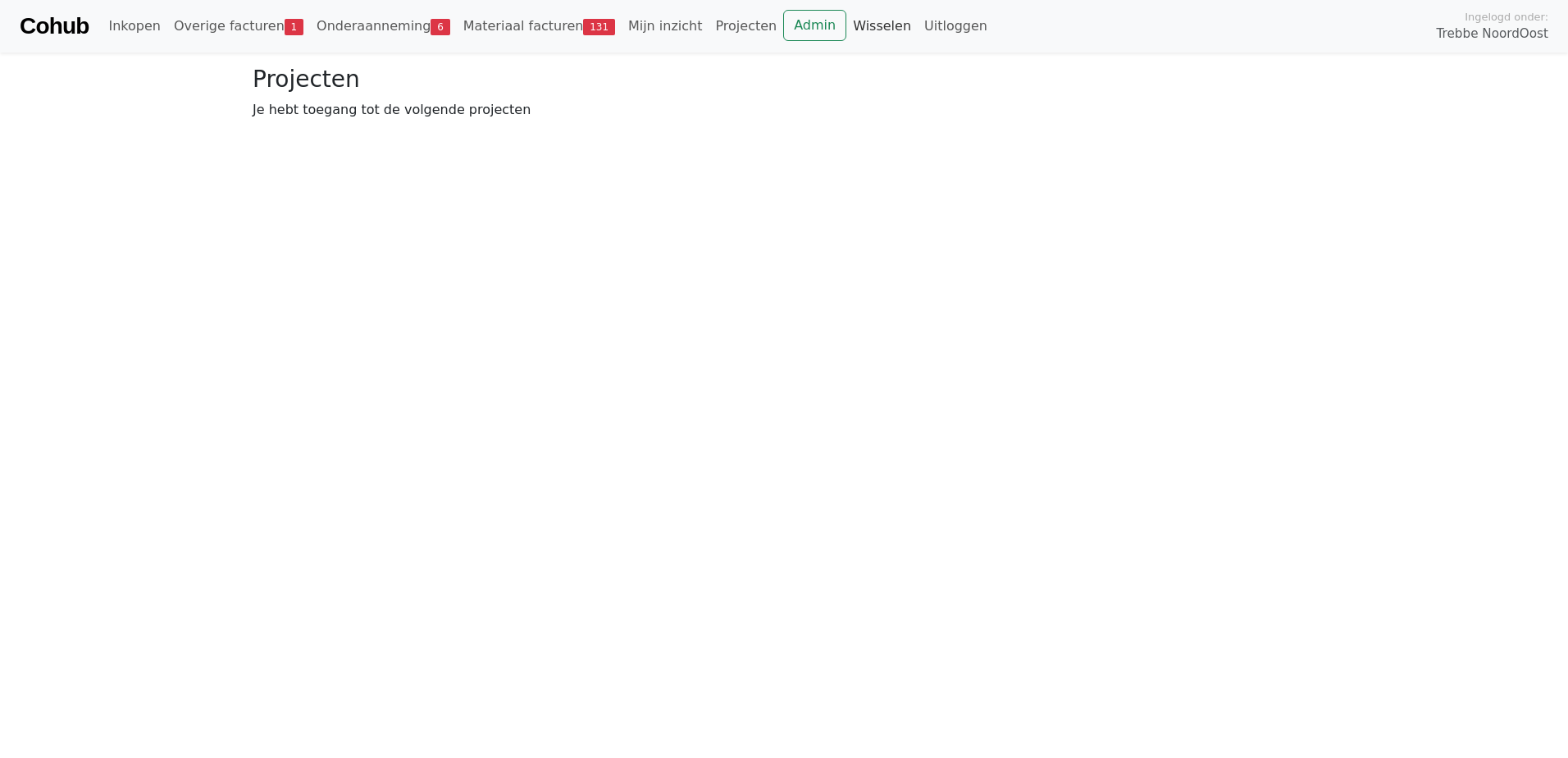
click at [846, 20] on link "Wisselen" at bounding box center [881, 26] width 72 height 32
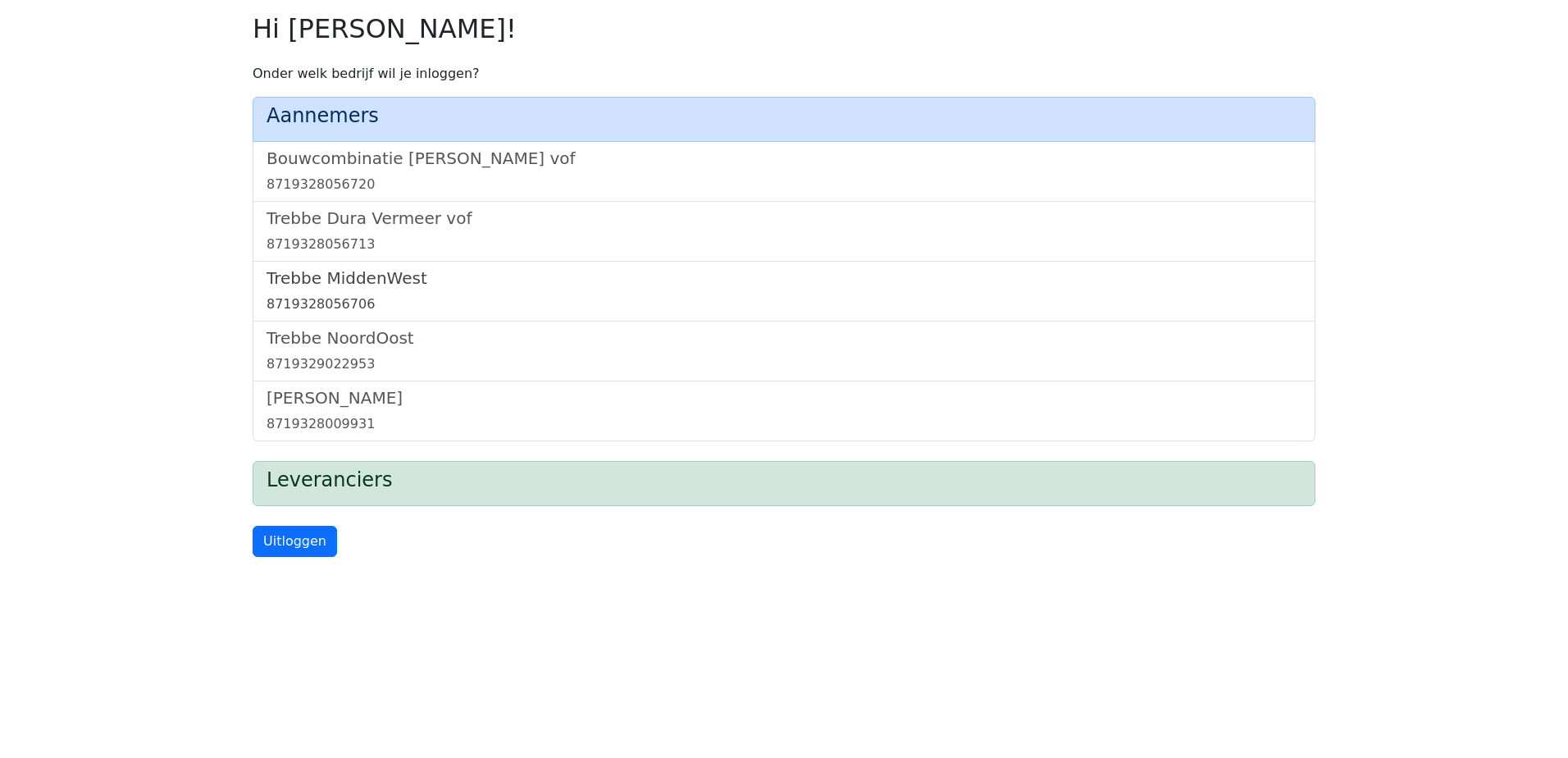
click at [373, 275] on h5 "Trebbe MiddenWest" at bounding box center [784, 278] width 1035 height 20
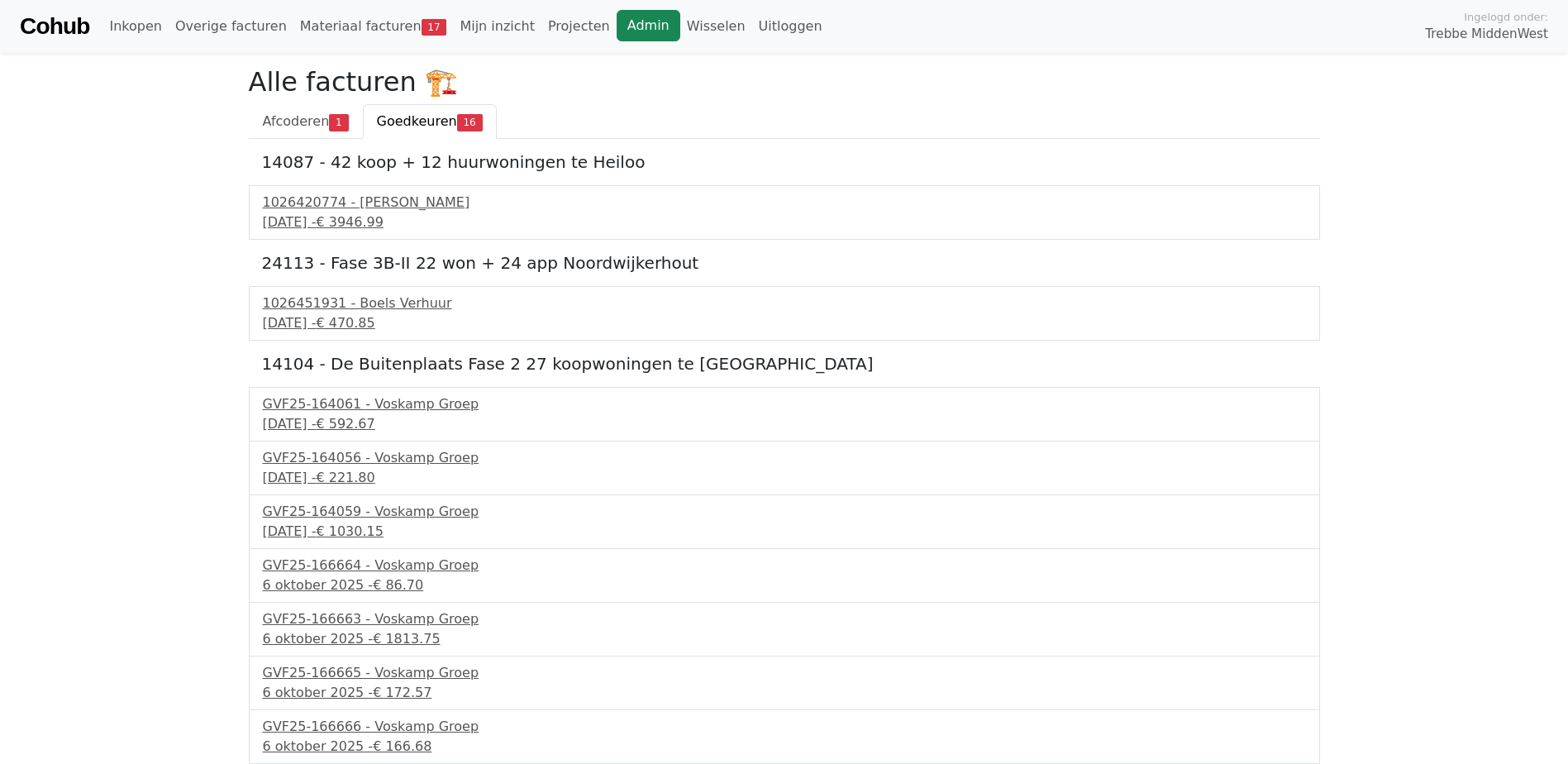
click at [617, 32] on link "Admin" at bounding box center [649, 25] width 64 height 32
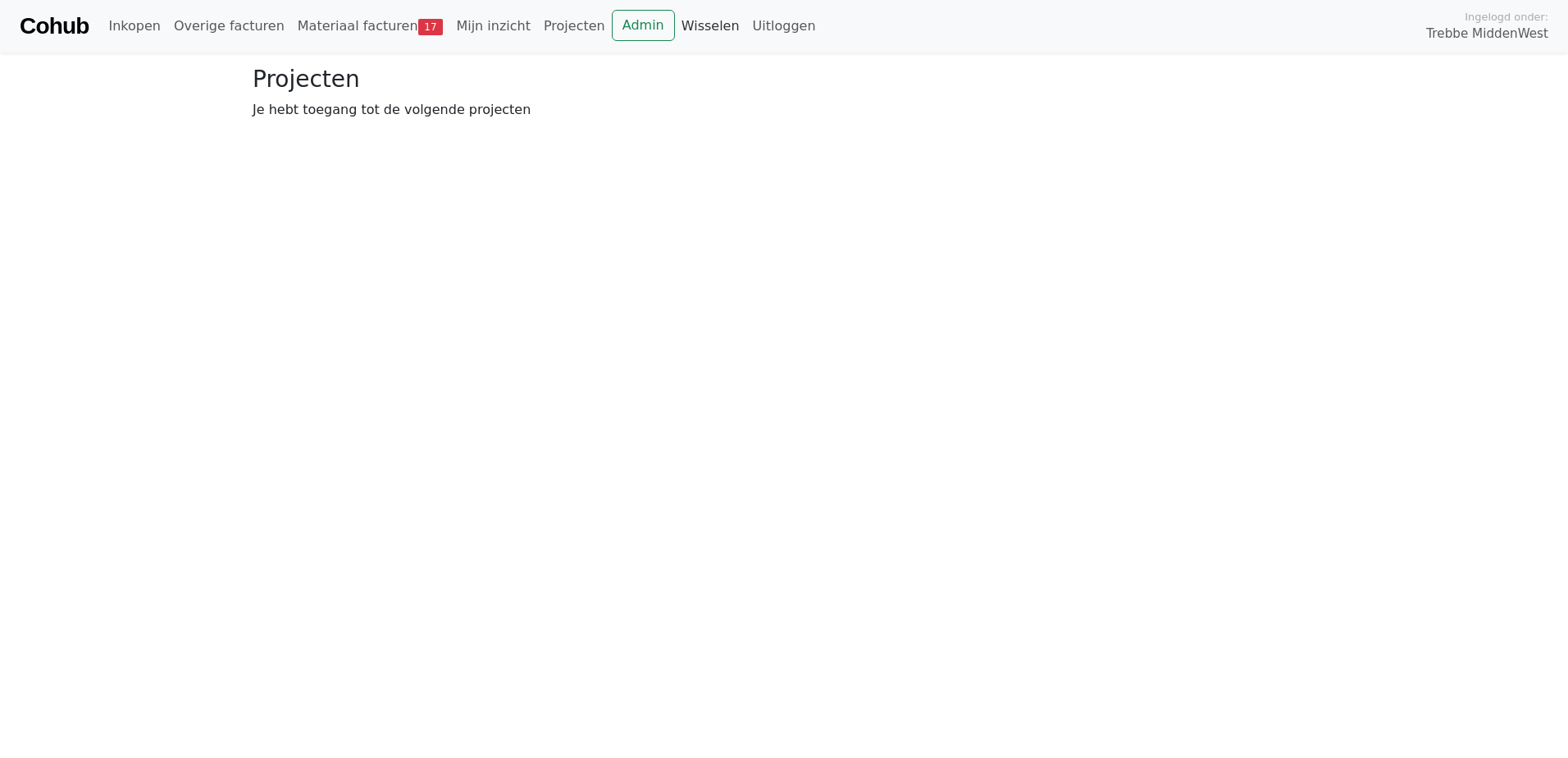
click at [675, 19] on link "Wisselen" at bounding box center [710, 26] width 72 height 32
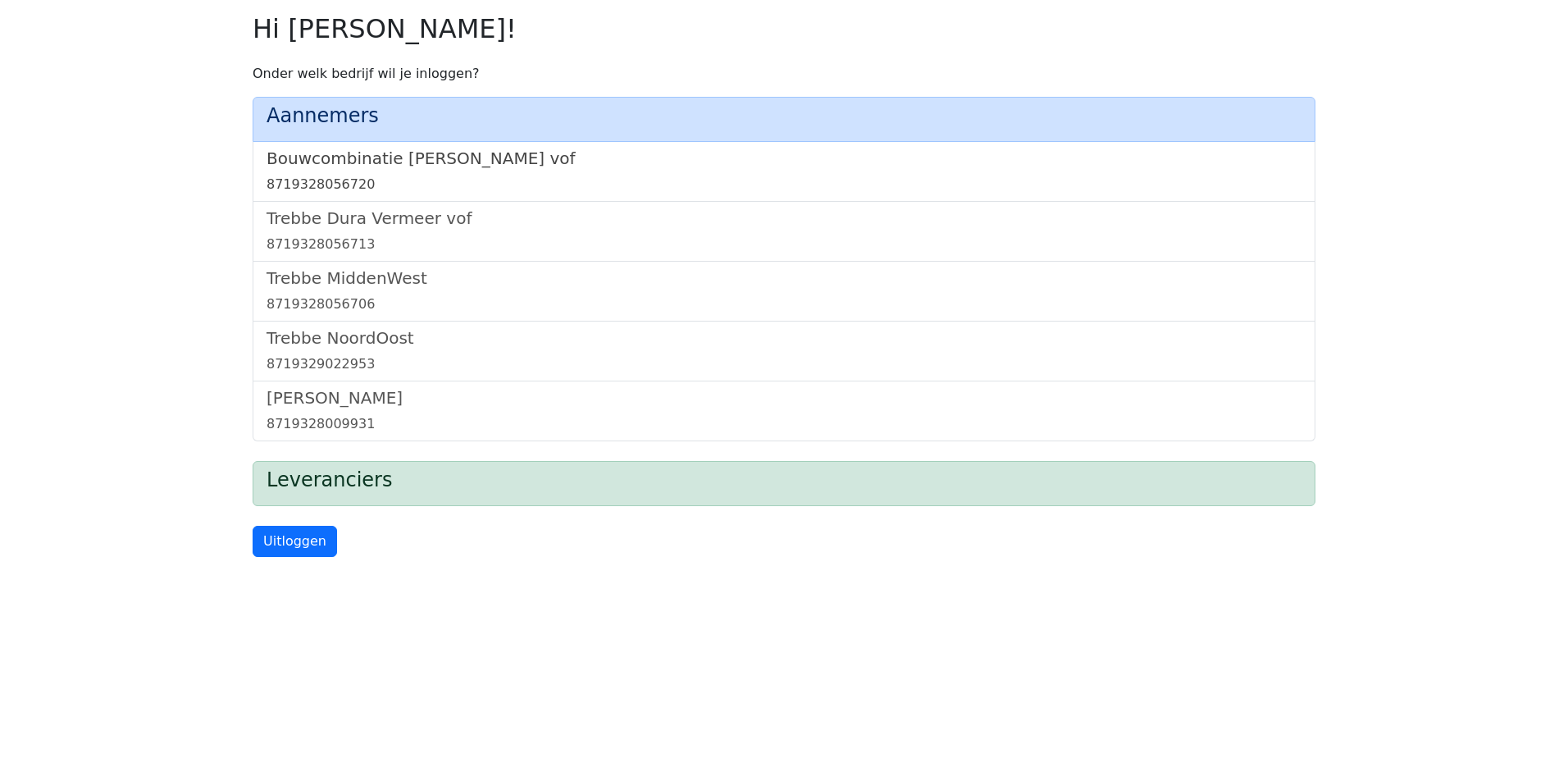
click at [448, 153] on h5 "Bouwcombinatie [PERSON_NAME] vof" at bounding box center [784, 158] width 1035 height 20
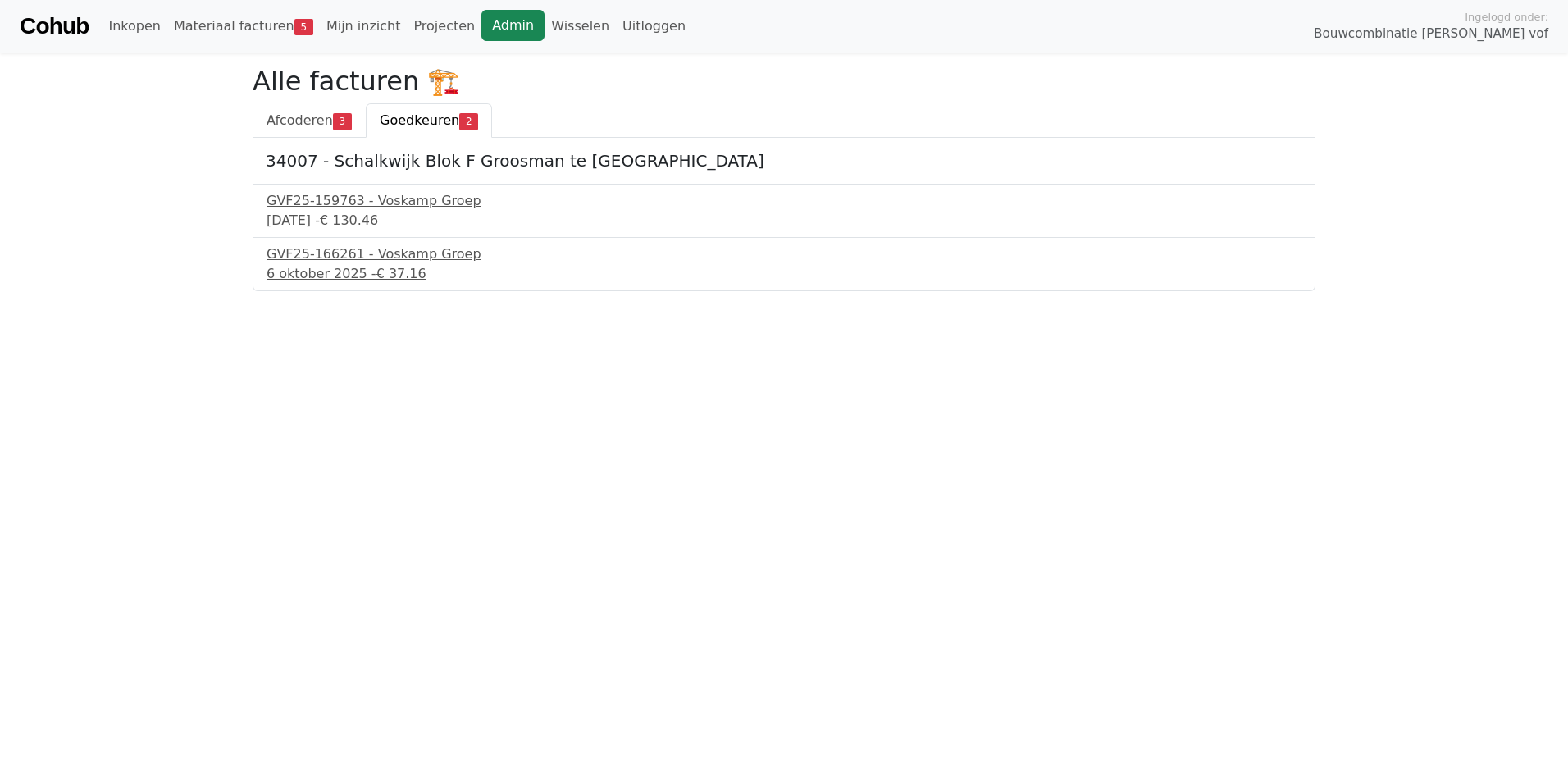
click at [483, 30] on link "Admin" at bounding box center [513, 25] width 63 height 32
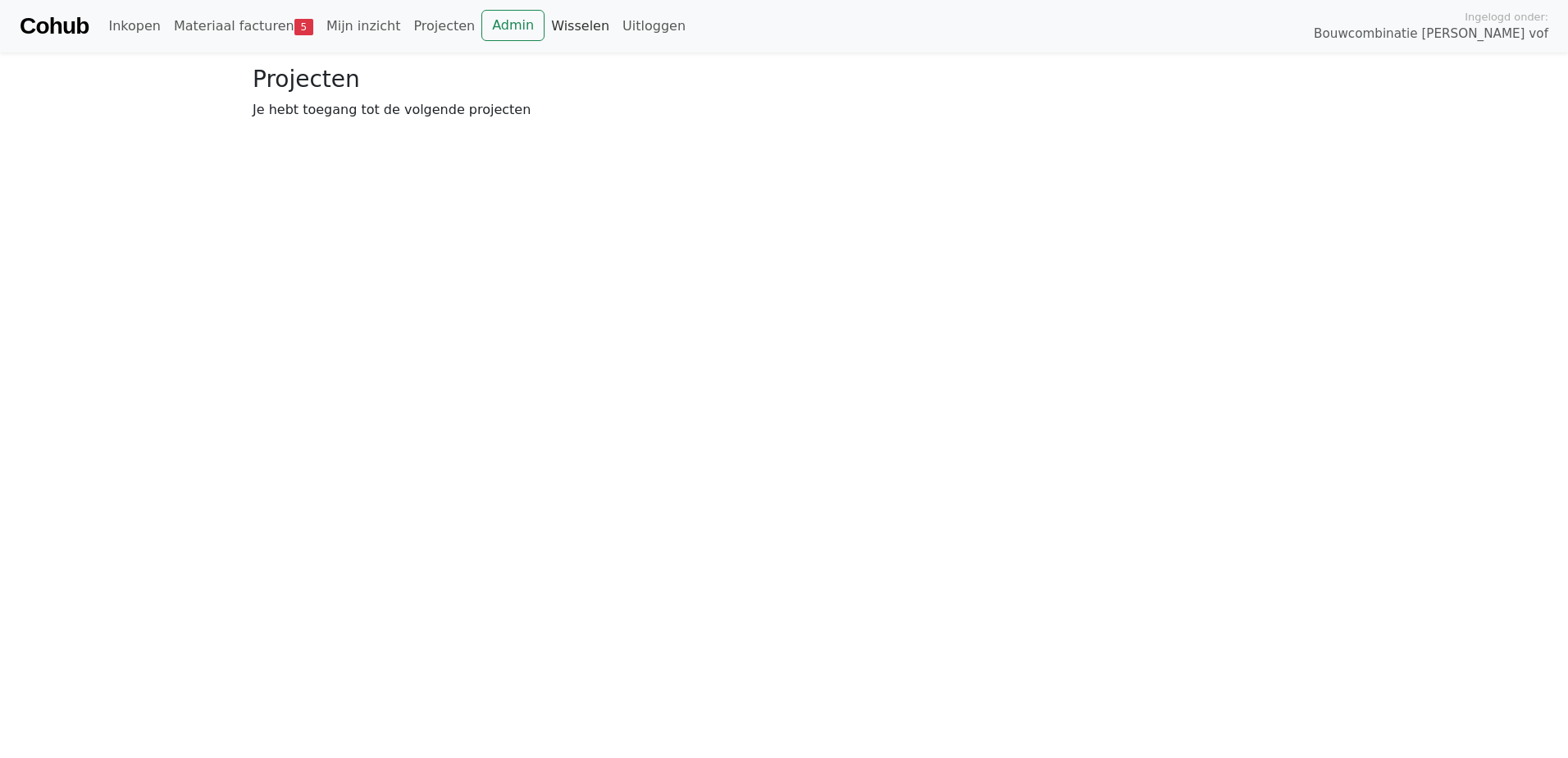
click at [546, 16] on link "Wisselen" at bounding box center [580, 26] width 72 height 32
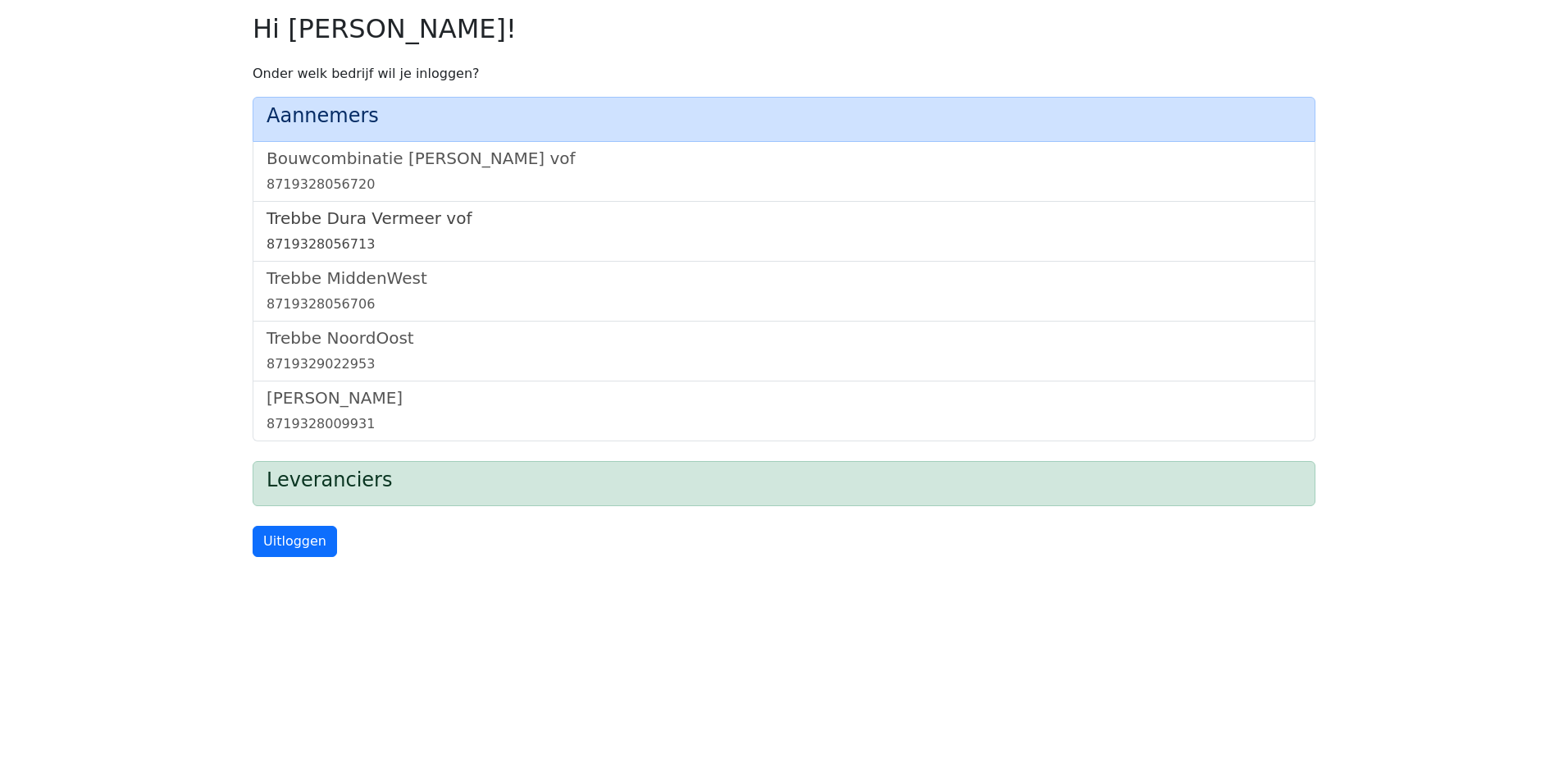
click at [410, 212] on h5 "Trebbe Dura Vermeer vof" at bounding box center [784, 218] width 1035 height 20
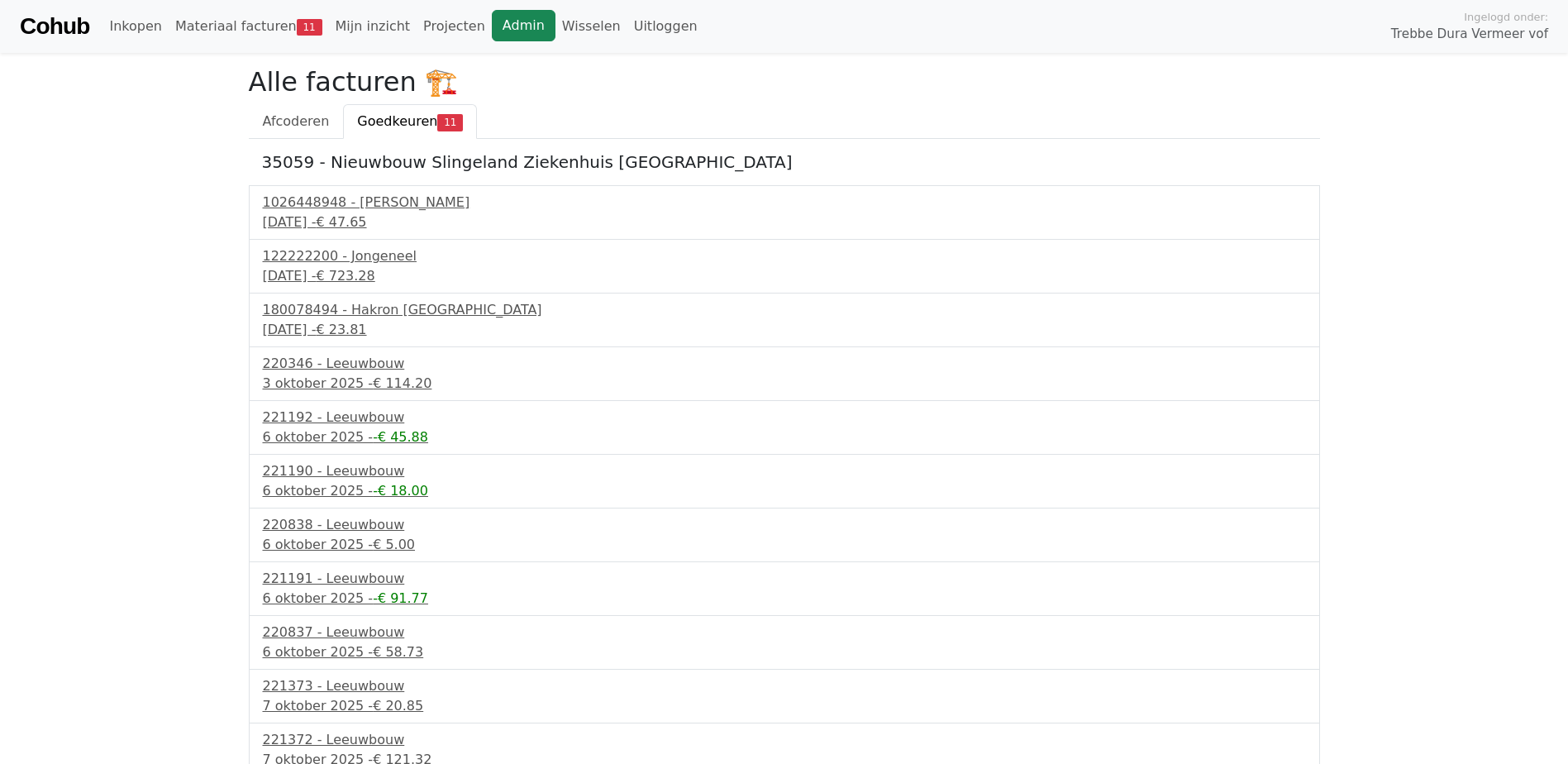
click at [492, 23] on link "Admin" at bounding box center [524, 25] width 64 height 32
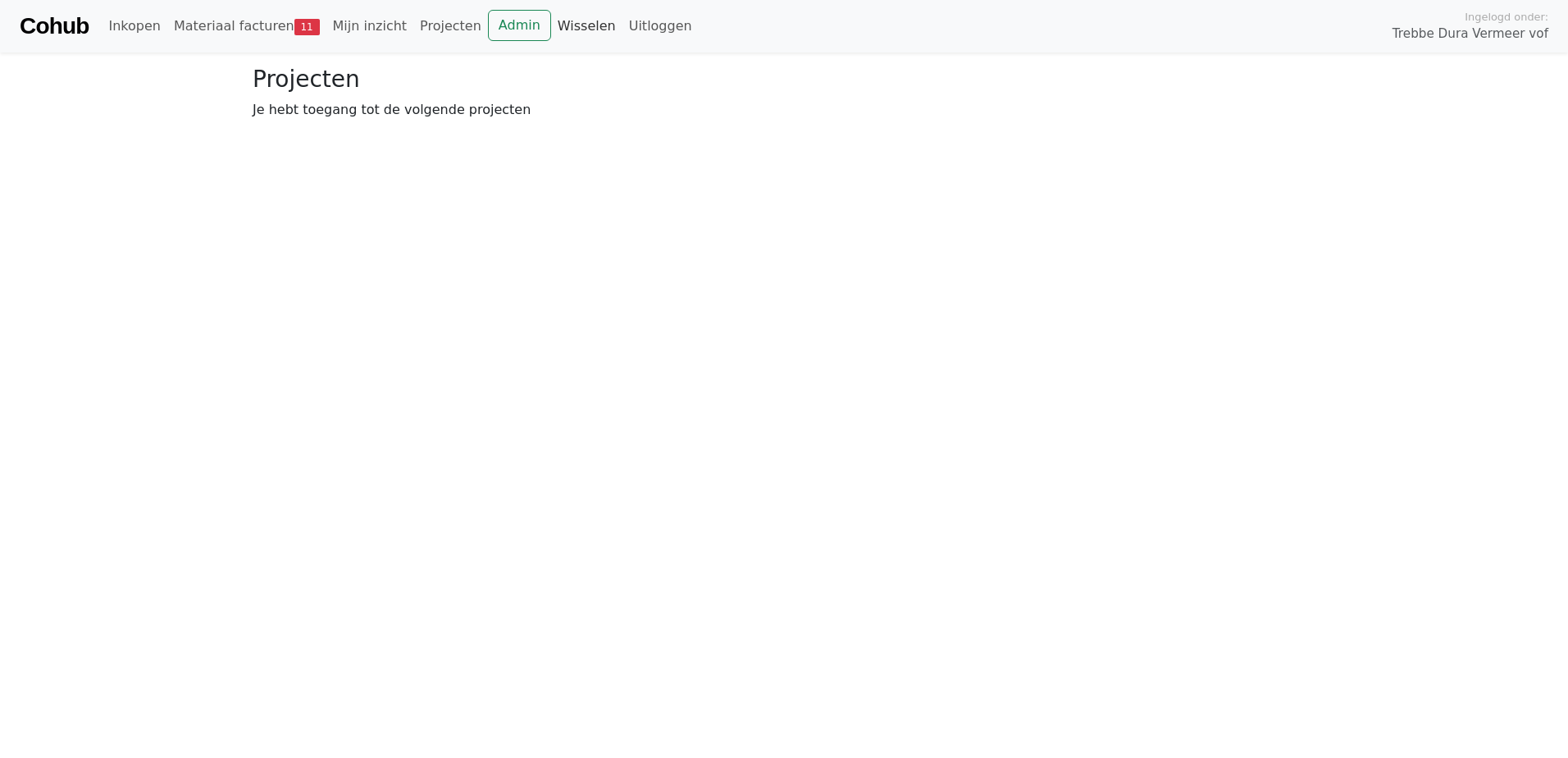
click at [562, 25] on link "Wisselen" at bounding box center [586, 26] width 72 height 32
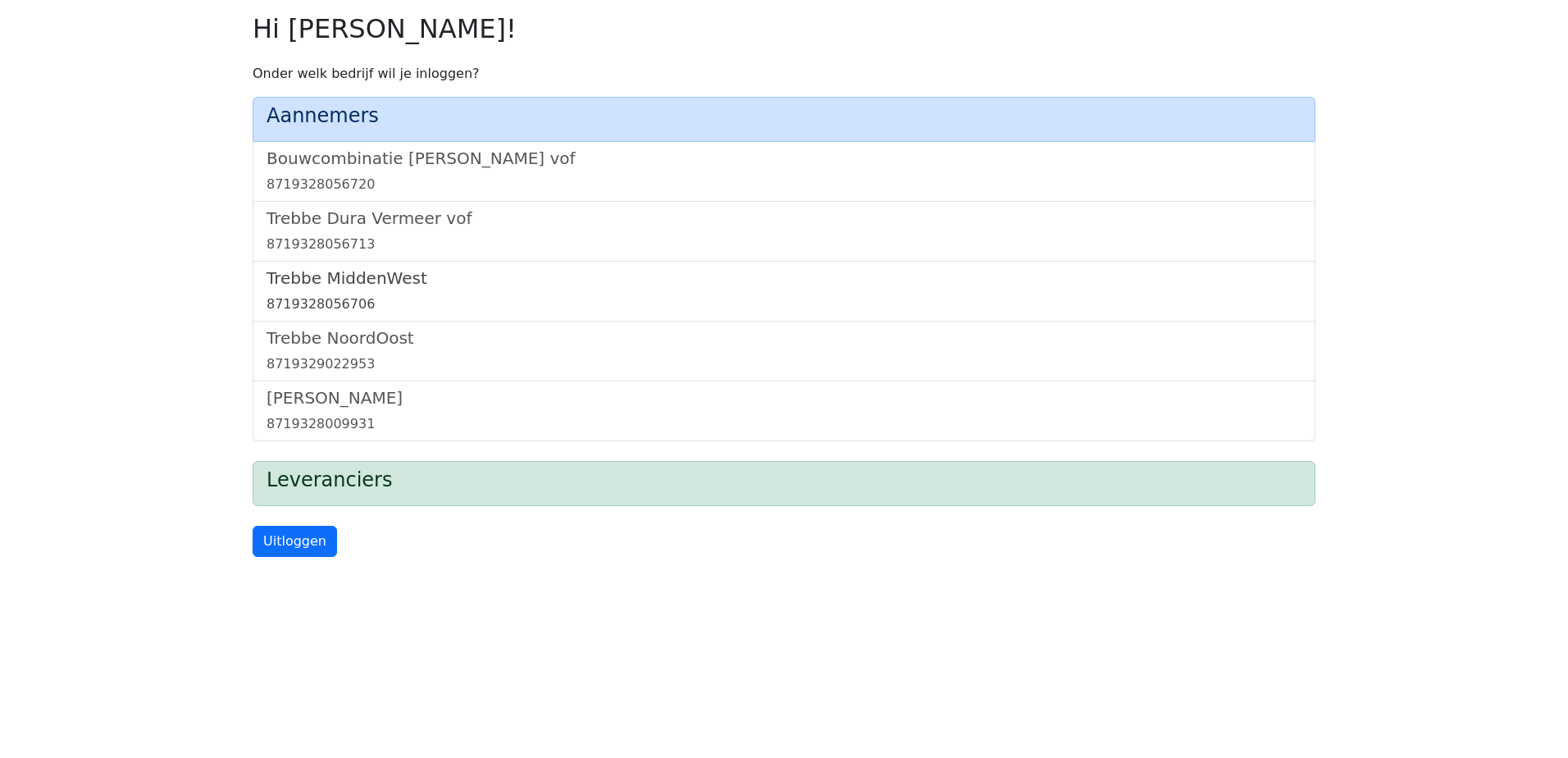
click at [363, 291] on link "Trebbe MiddenWest 8719328056706" at bounding box center [784, 291] width 1035 height 46
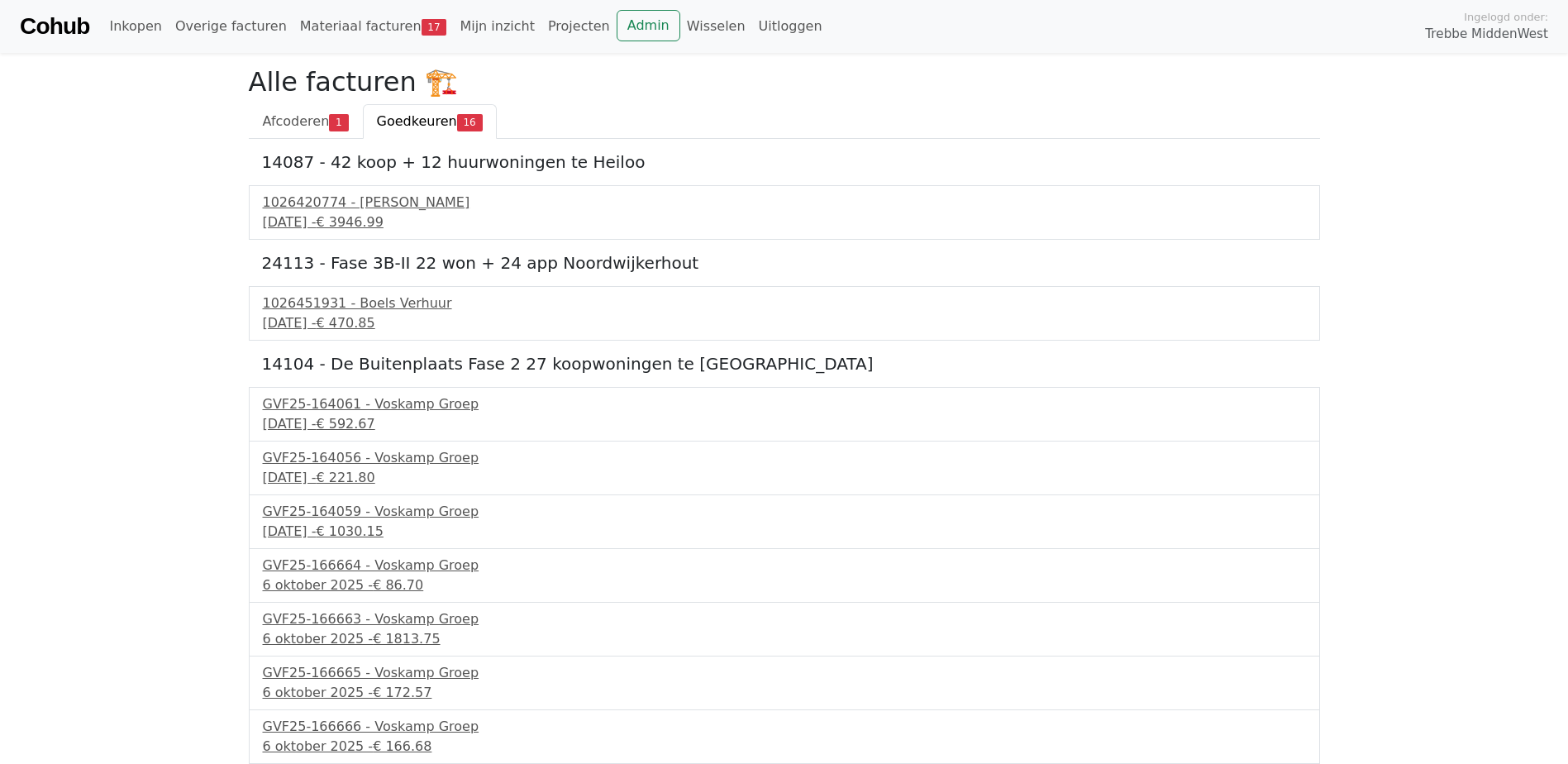
click at [617, 41] on li "Admin" at bounding box center [649, 26] width 64 height 33
click at [617, 28] on link "Admin" at bounding box center [649, 25] width 64 height 32
